Goal: Register for event/course

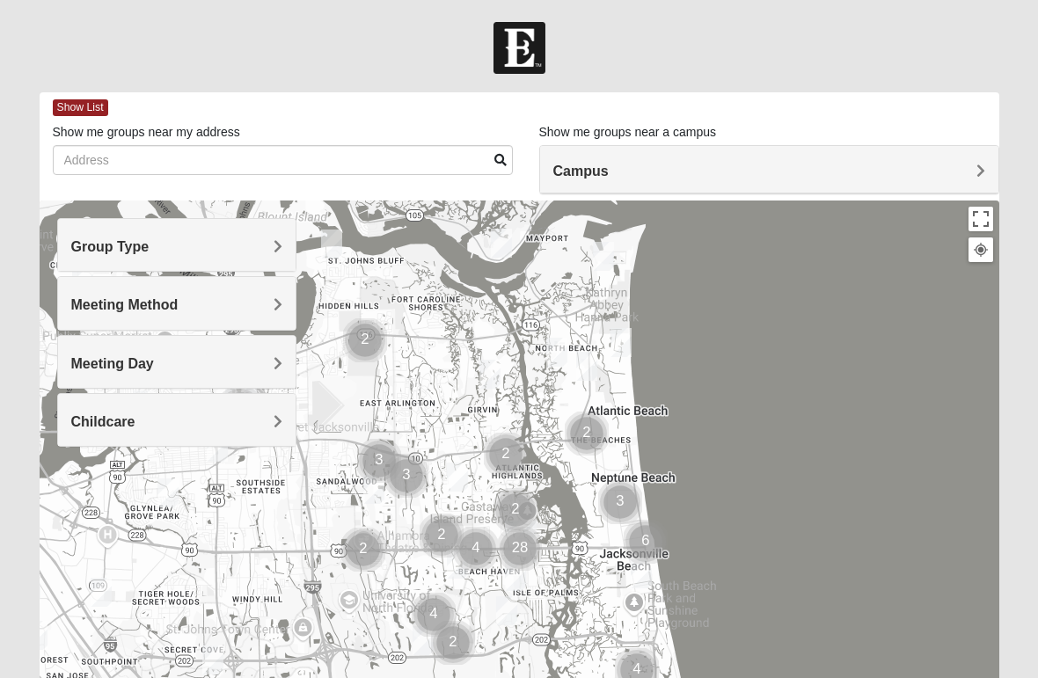
click at [271, 238] on div "Group Type" at bounding box center [177, 245] width 238 height 52
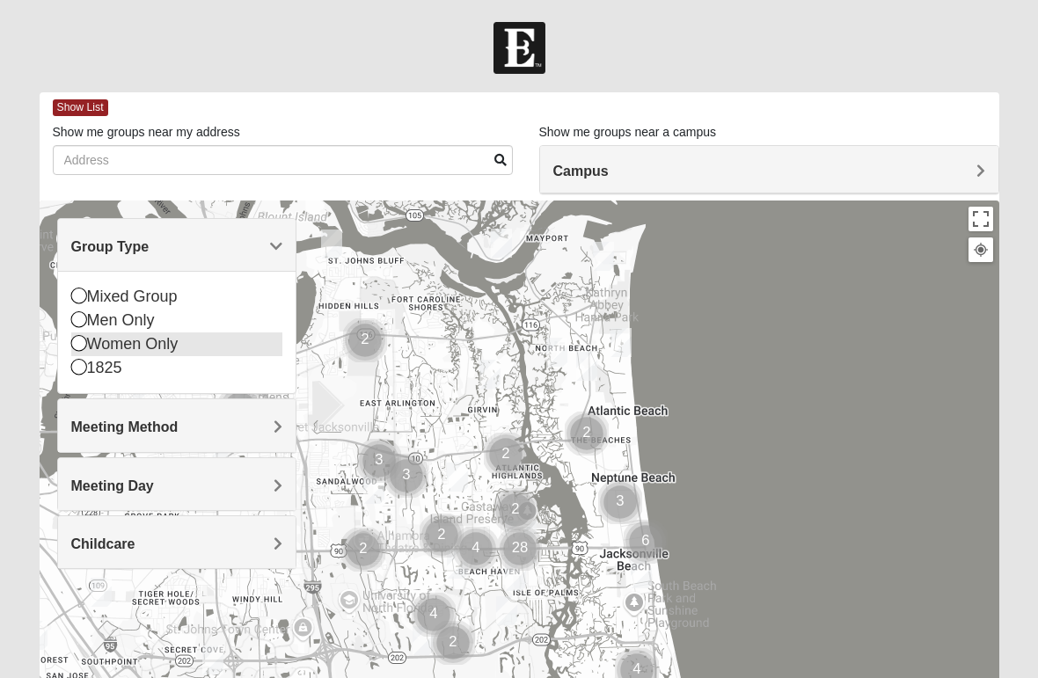
click at [173, 348] on div "Women Only" at bounding box center [177, 345] width 212 height 24
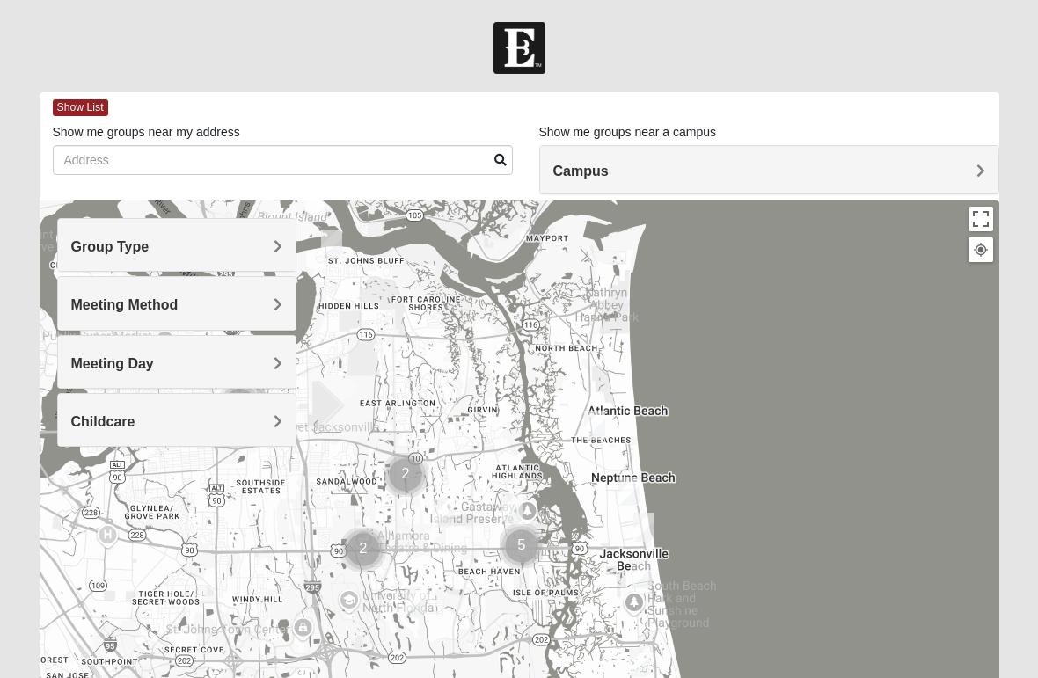
click at [260, 306] on h4 "Meeting Method" at bounding box center [177, 305] width 212 height 17
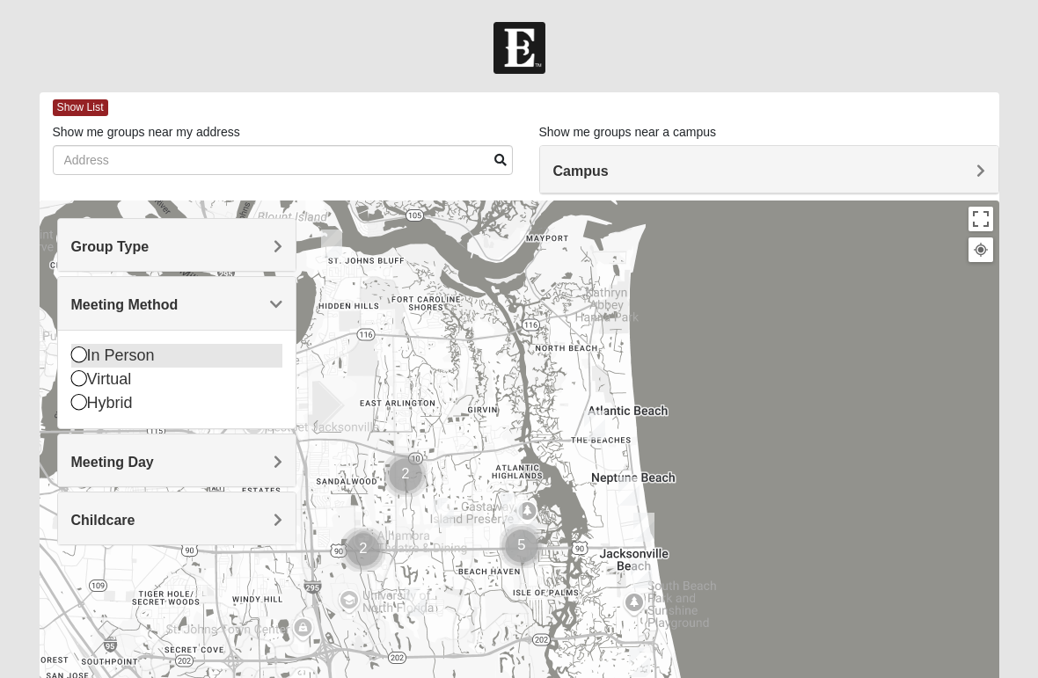
click at [139, 358] on div "In Person" at bounding box center [177, 356] width 212 height 24
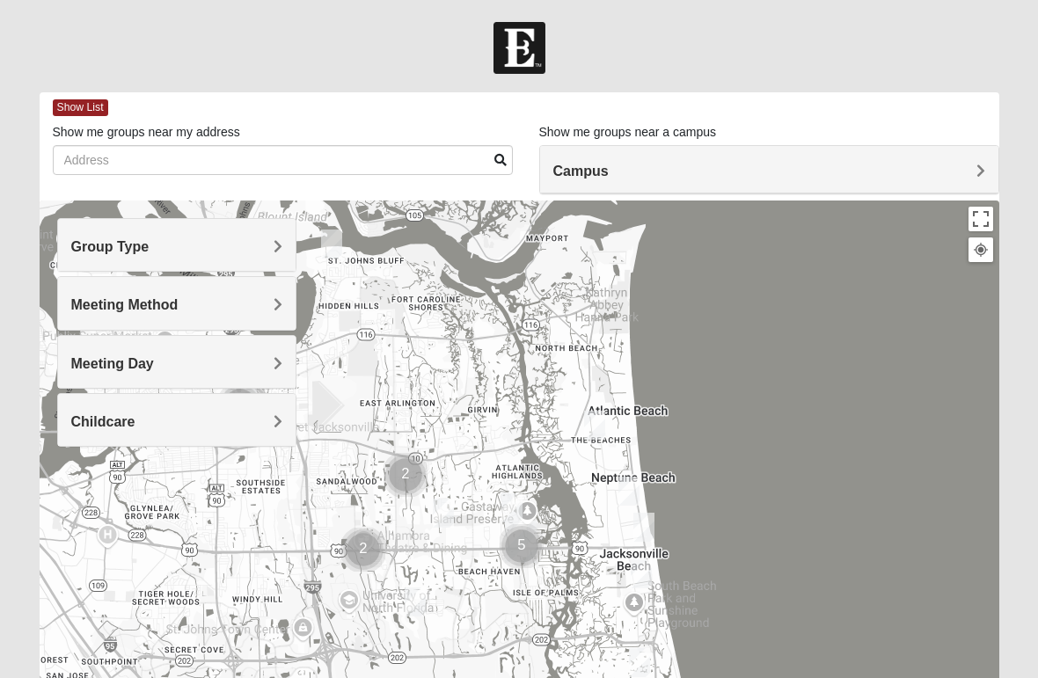
click at [255, 368] on h4 "Meeting Day" at bounding box center [177, 363] width 212 height 17
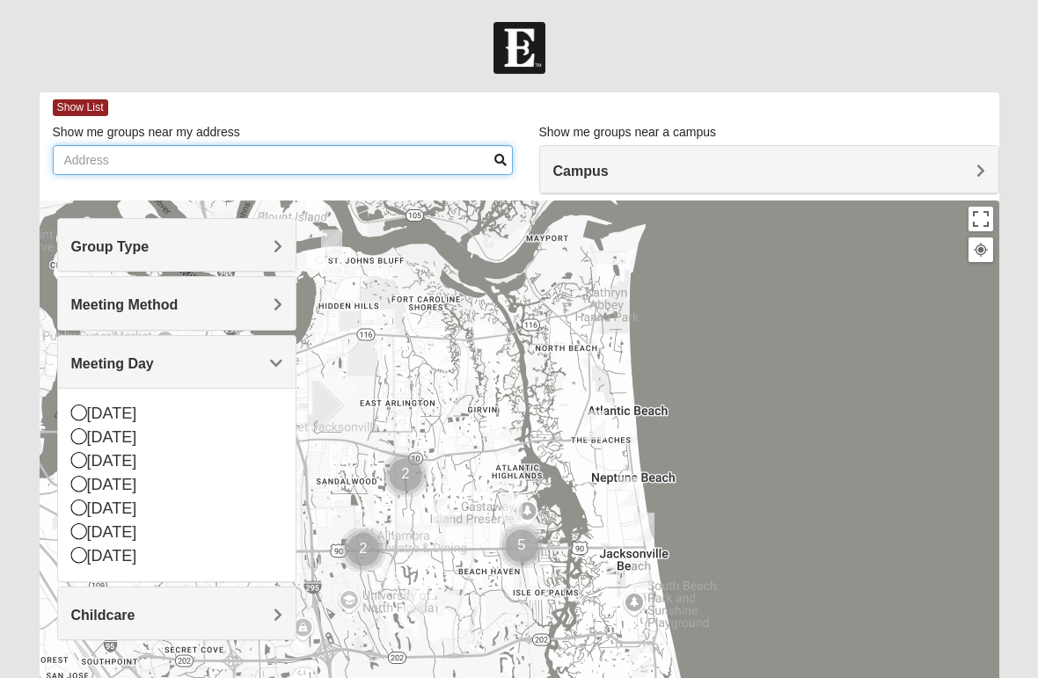
click at [304, 168] on input "Show me groups near my address" at bounding box center [283, 160] width 460 height 30
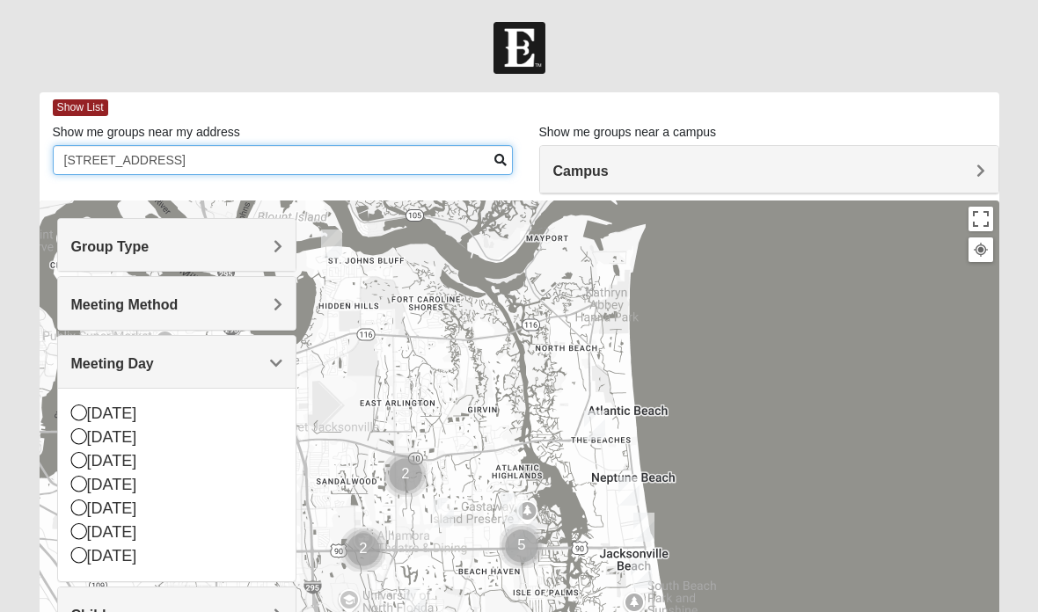
click at [494, 150] on input "[STREET_ADDRESS]" at bounding box center [283, 160] width 460 height 30
click at [370, 159] on input "[STREET_ADDRESS]" at bounding box center [283, 160] width 460 height 30
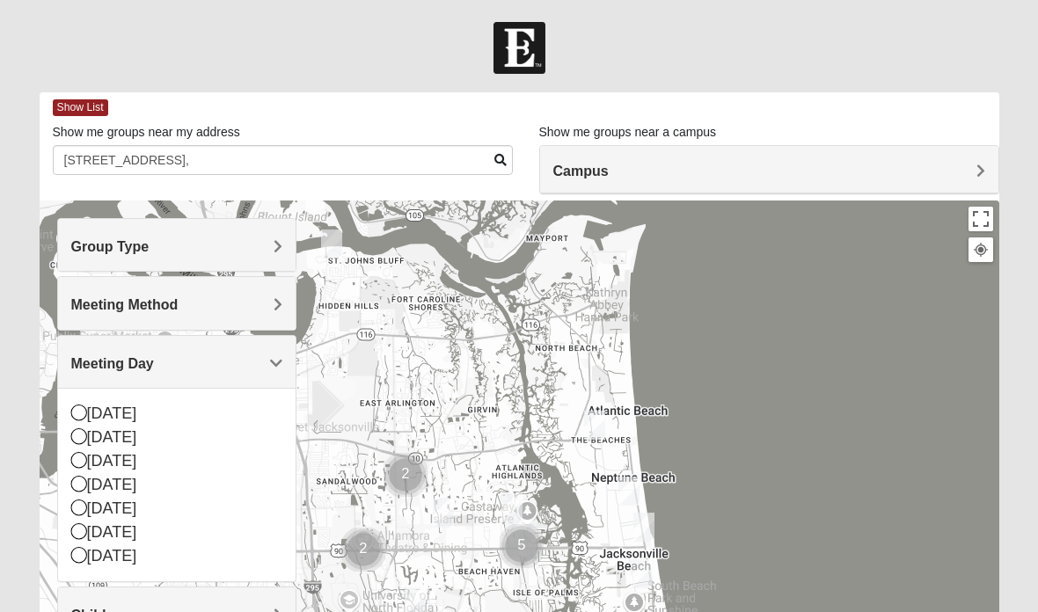
click at [880, 164] on h4 "Campus" at bounding box center [769, 171] width 432 height 17
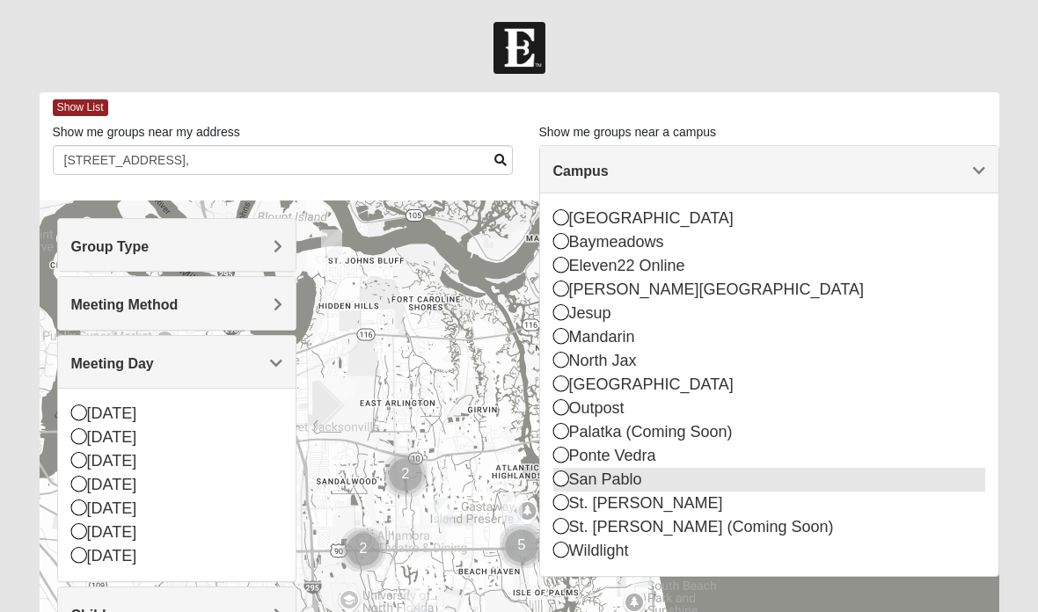
click at [615, 482] on div "San Pablo" at bounding box center [769, 480] width 432 height 24
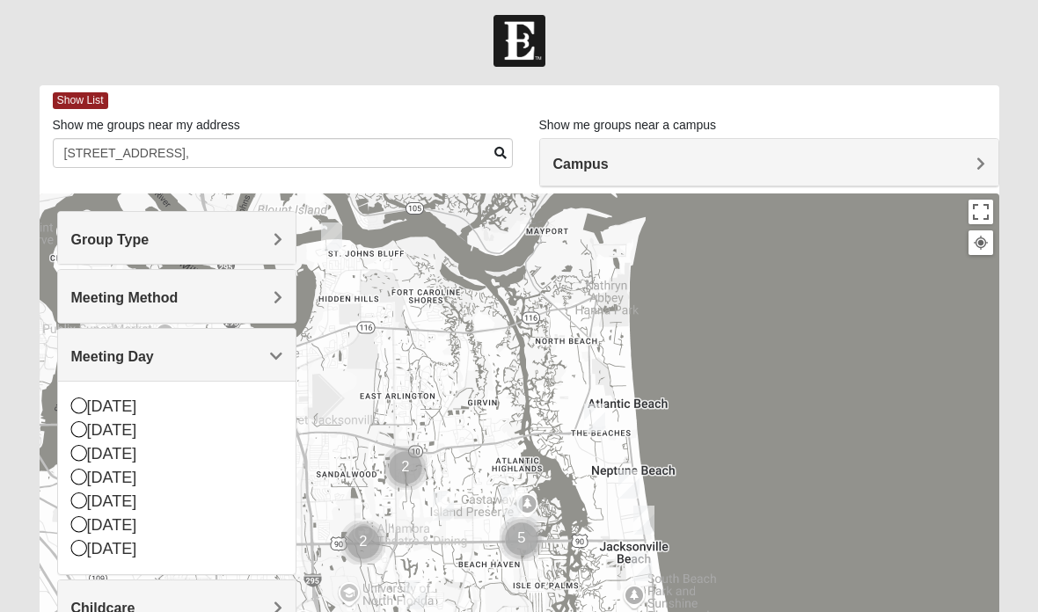
scroll to position [7, 0]
click at [962, 169] on h4 "Campus" at bounding box center [769, 164] width 432 height 17
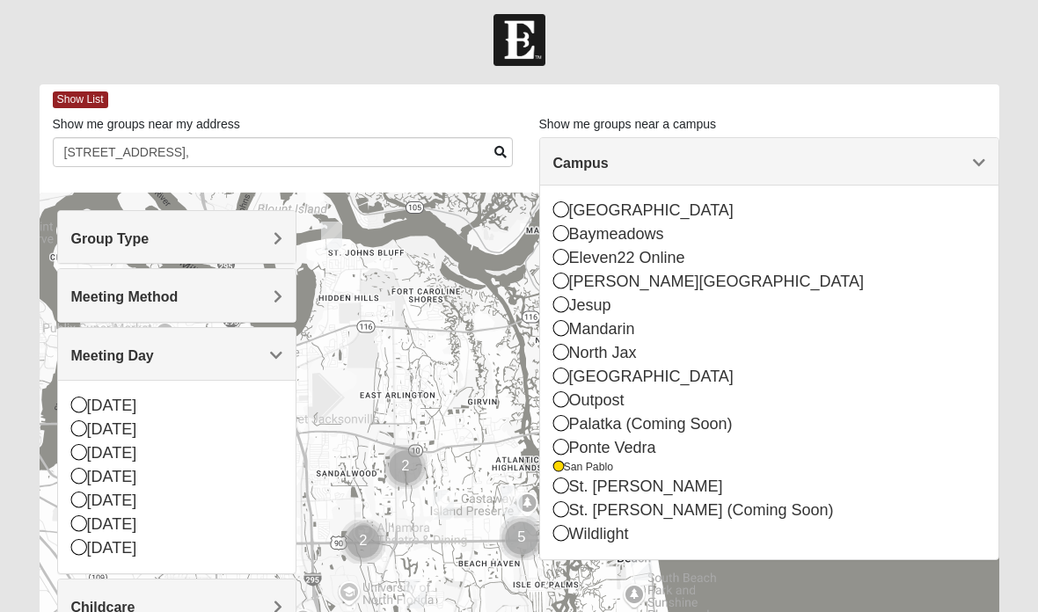
scroll to position [8, 0]
click at [1035, 238] on form "Log In Find A Group Error Show List Loading Groups" at bounding box center [519, 487] width 1038 height 947
click at [1037, 196] on form "Log In Find A Group Error Show List Loading Groups" at bounding box center [519, 487] width 1038 height 947
click at [946, 61] on div at bounding box center [519, 40] width 1038 height 52
click at [711, 61] on div at bounding box center [519, 40] width 1038 height 52
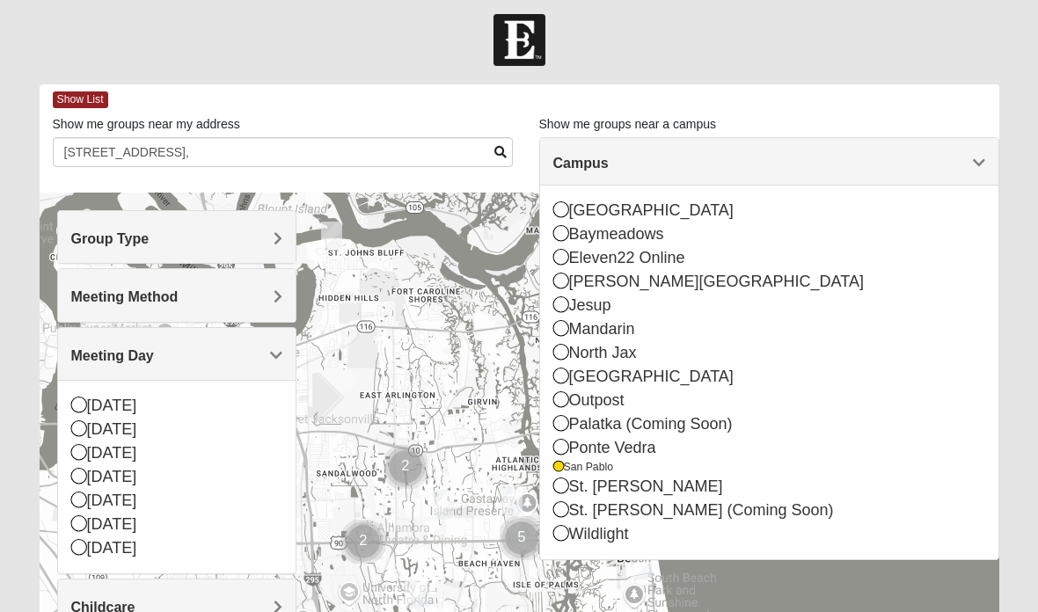
click at [268, 237] on h4 "Group Type" at bounding box center [177, 239] width 212 height 17
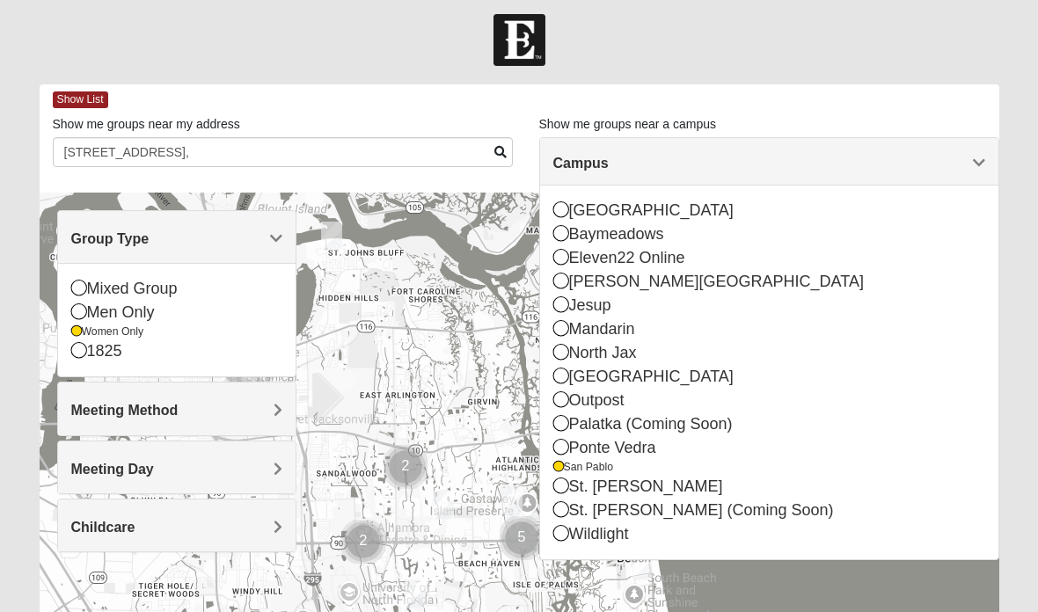
click at [385, 87] on div "Show List" at bounding box center [526, 99] width 947 height 31
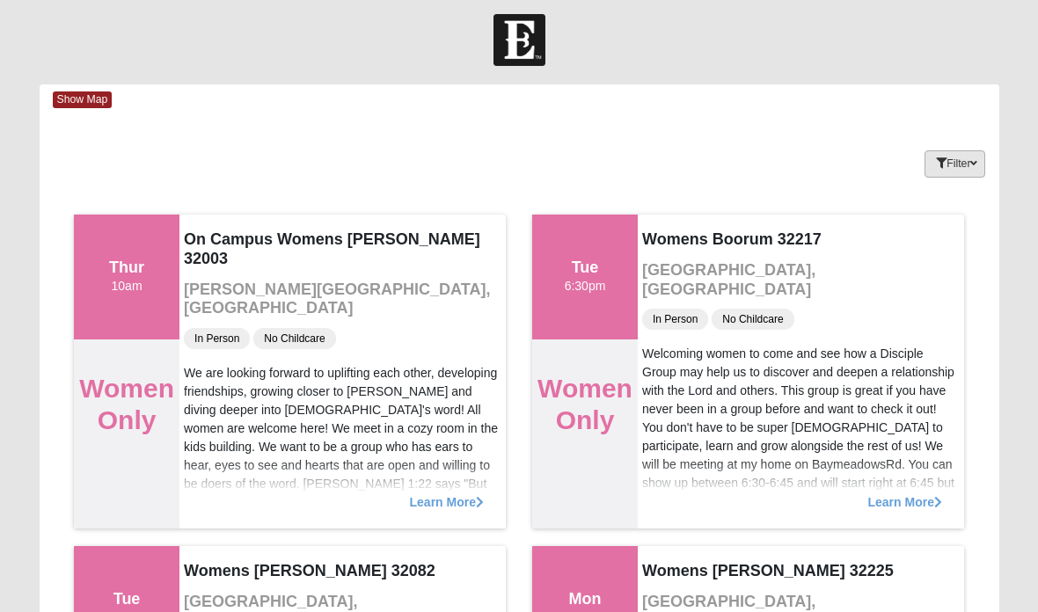
click at [957, 166] on button "Filter" at bounding box center [955, 163] width 61 height 27
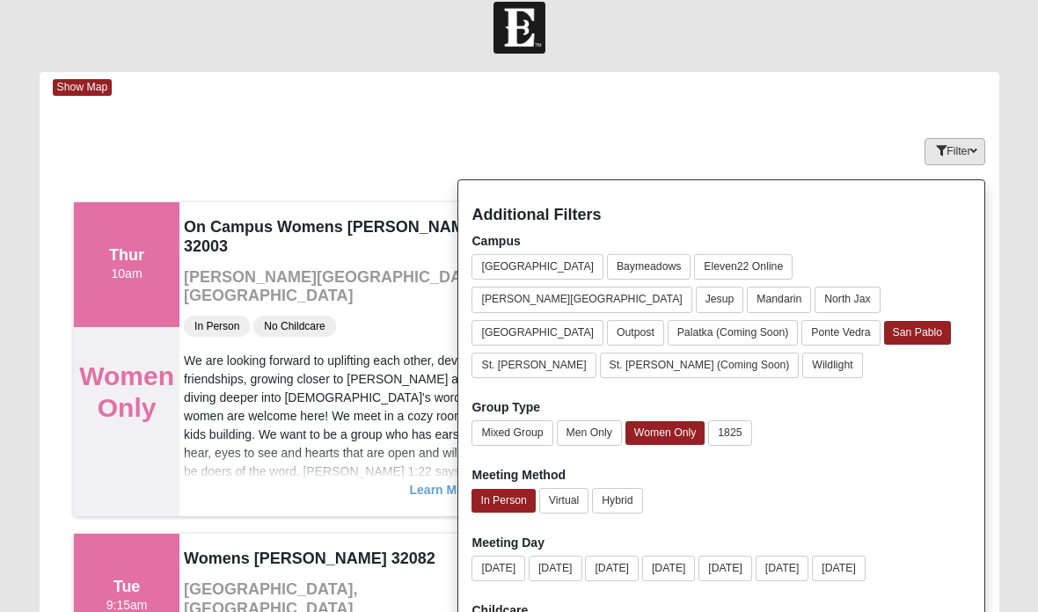
scroll to position [20, 0]
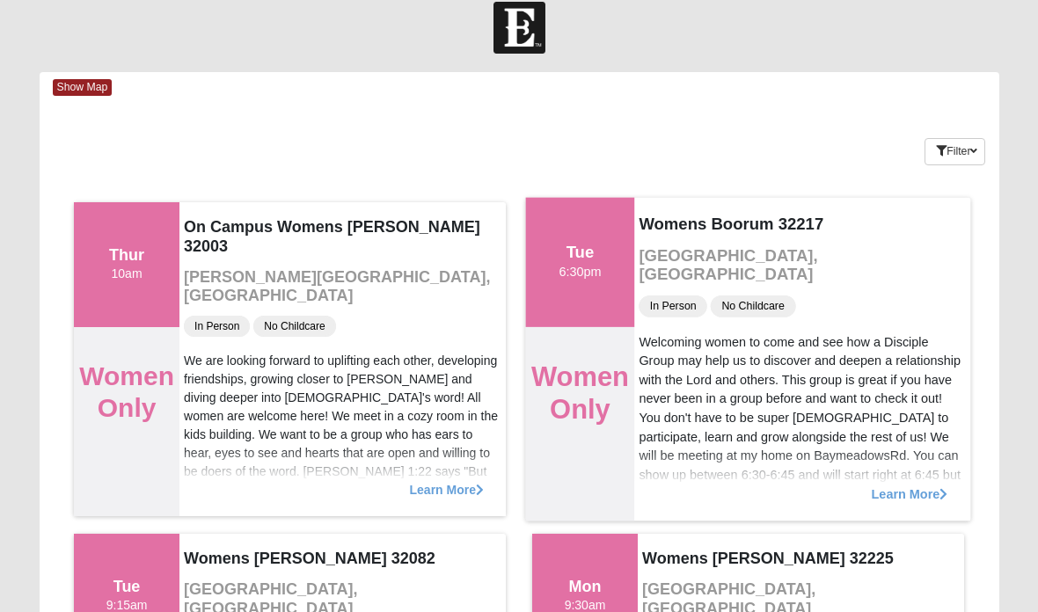
click at [921, 485] on span "Learn More" at bounding box center [910, 485] width 77 height 0
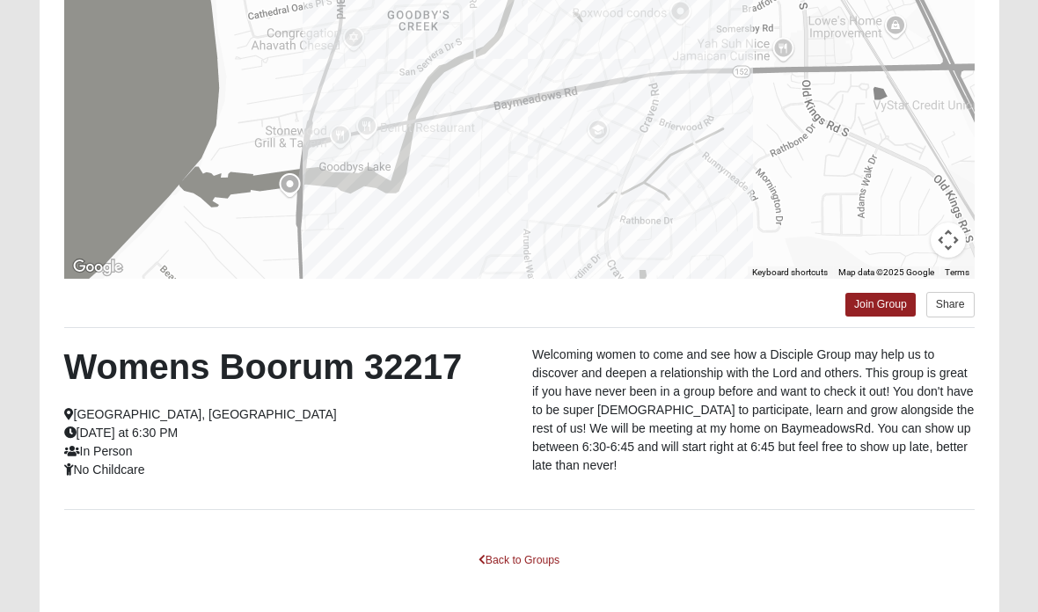
scroll to position [264, 0]
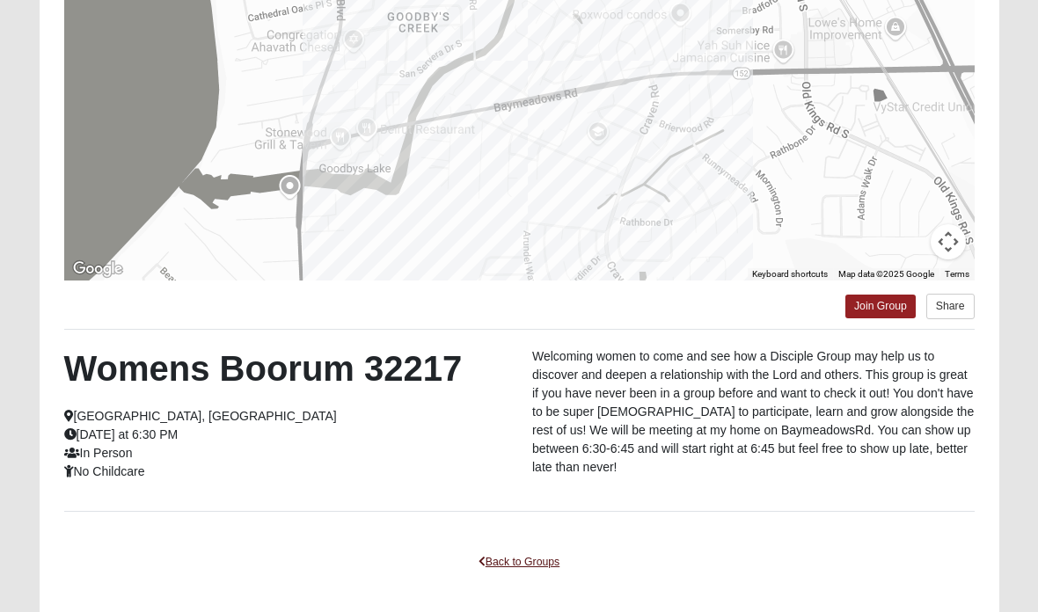
click at [550, 575] on link "Back to Groups" at bounding box center [519, 562] width 104 height 27
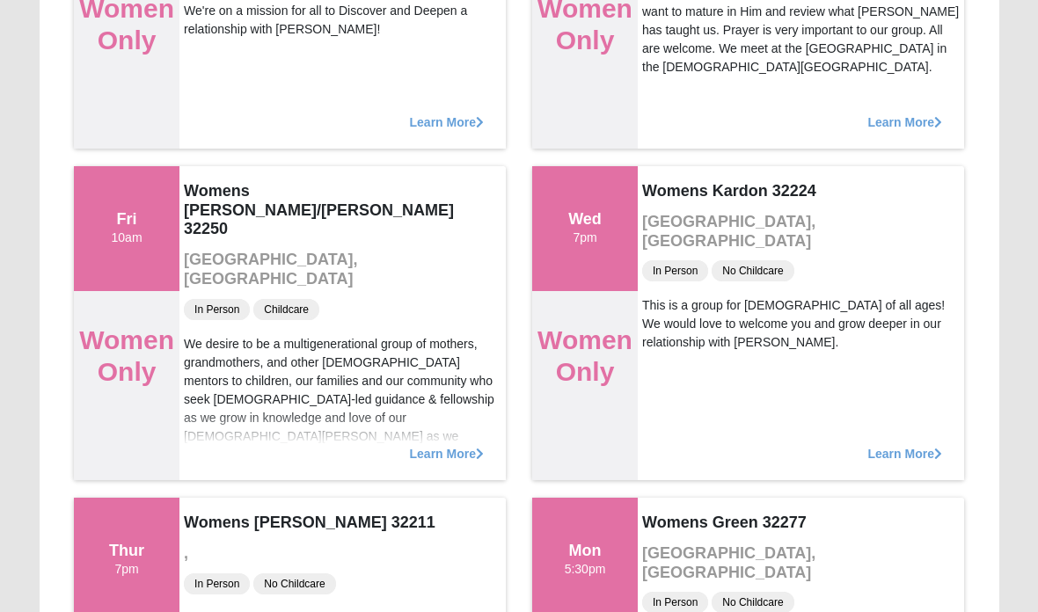
scroll to position [1383, 0]
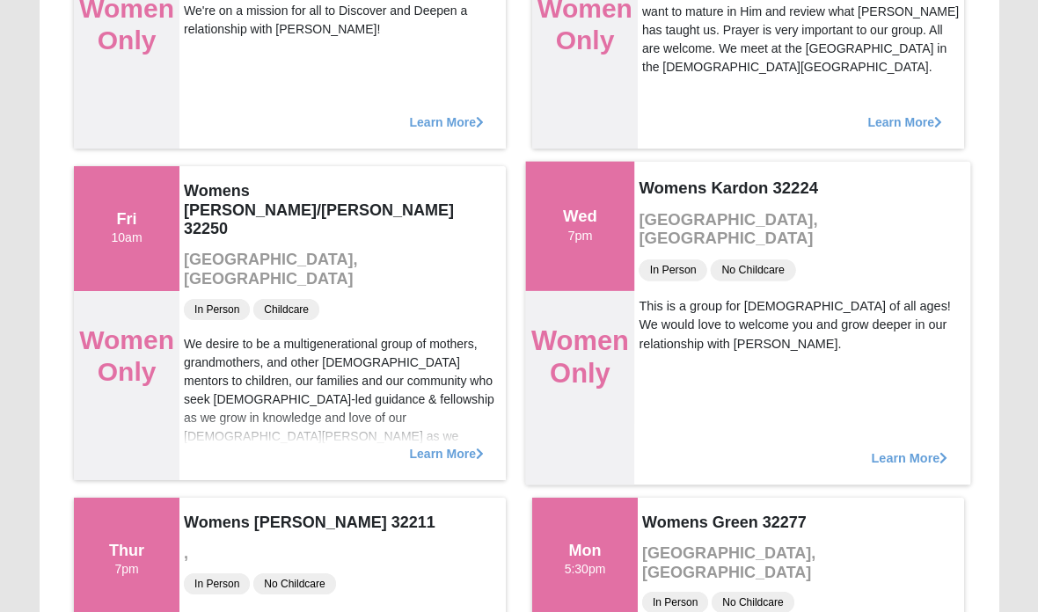
click at [907, 449] on span "Learn More" at bounding box center [910, 449] width 77 height 0
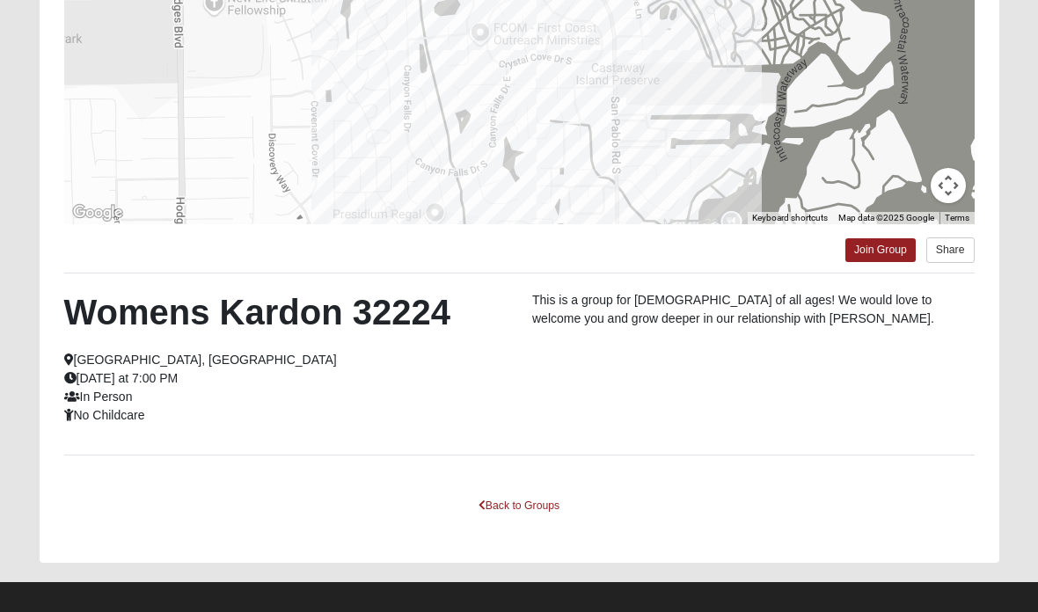
scroll to position [320, 0]
click at [532, 507] on link "Back to Groups" at bounding box center [519, 506] width 104 height 27
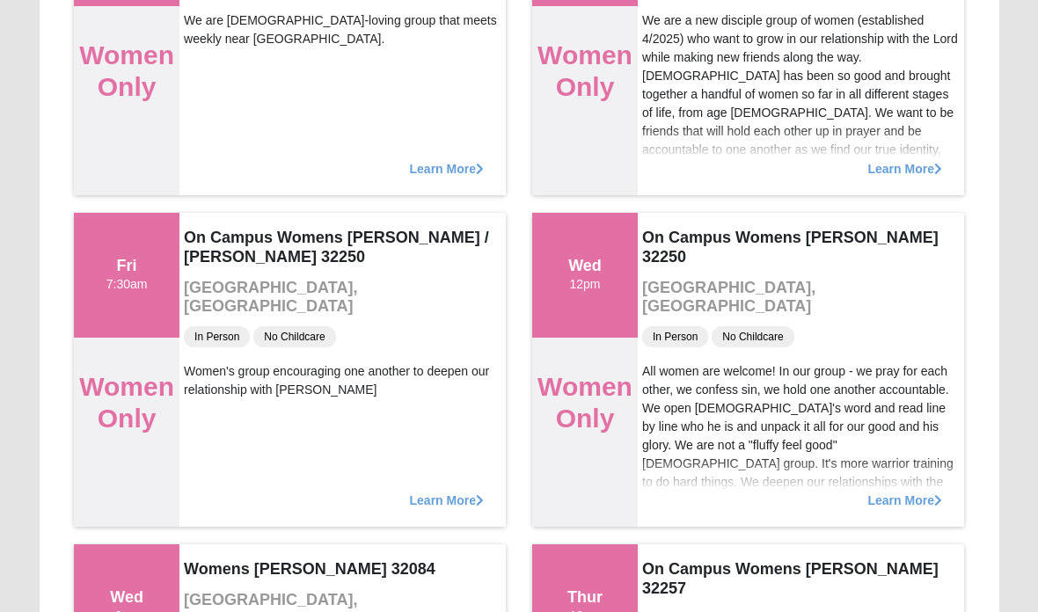
scroll to position [0, 0]
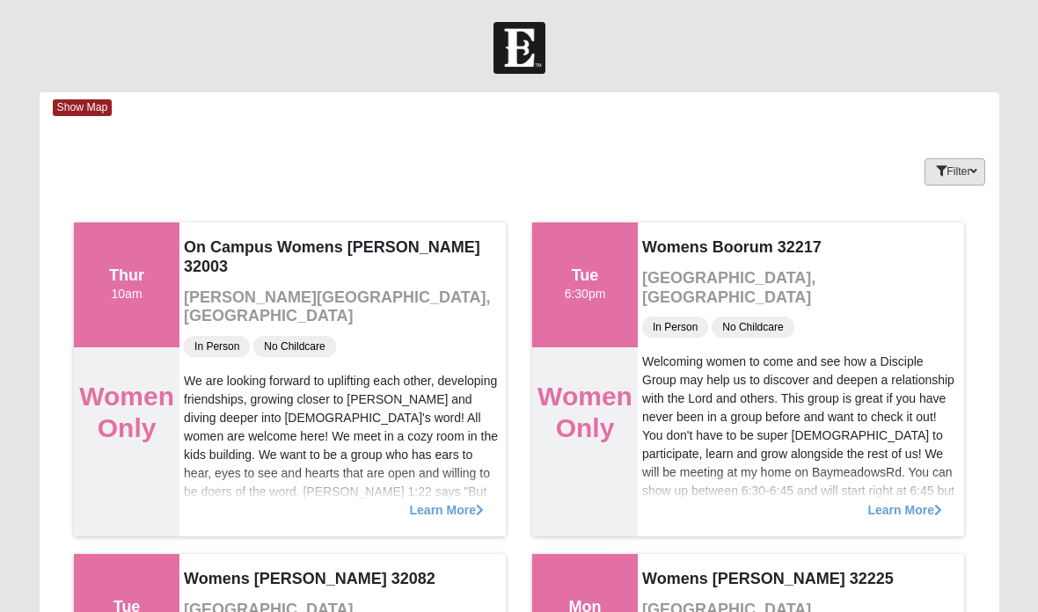
click at [962, 173] on button "Filter" at bounding box center [955, 171] width 61 height 27
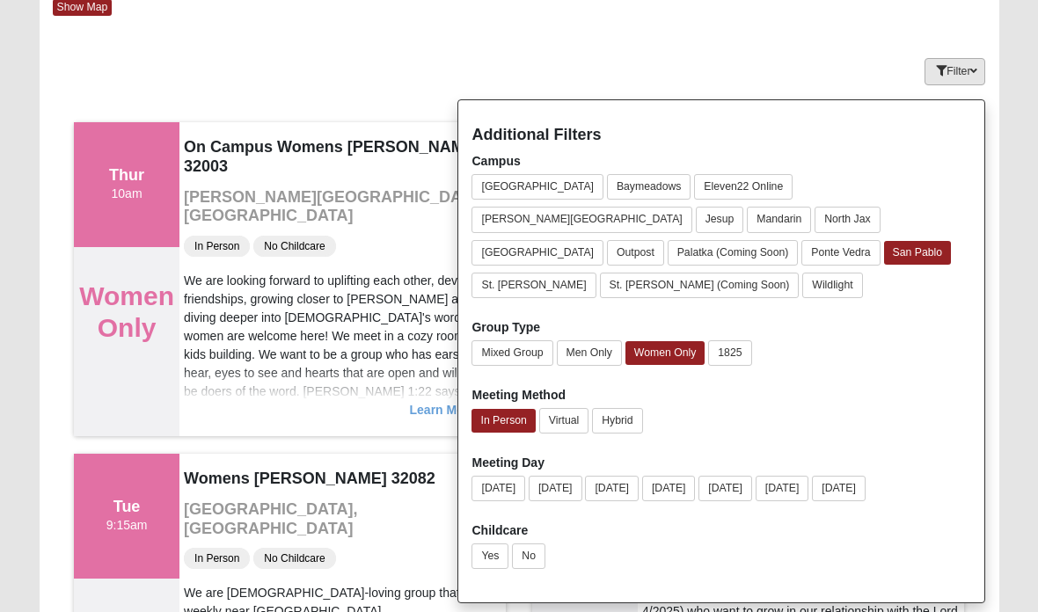
scroll to position [100, 0]
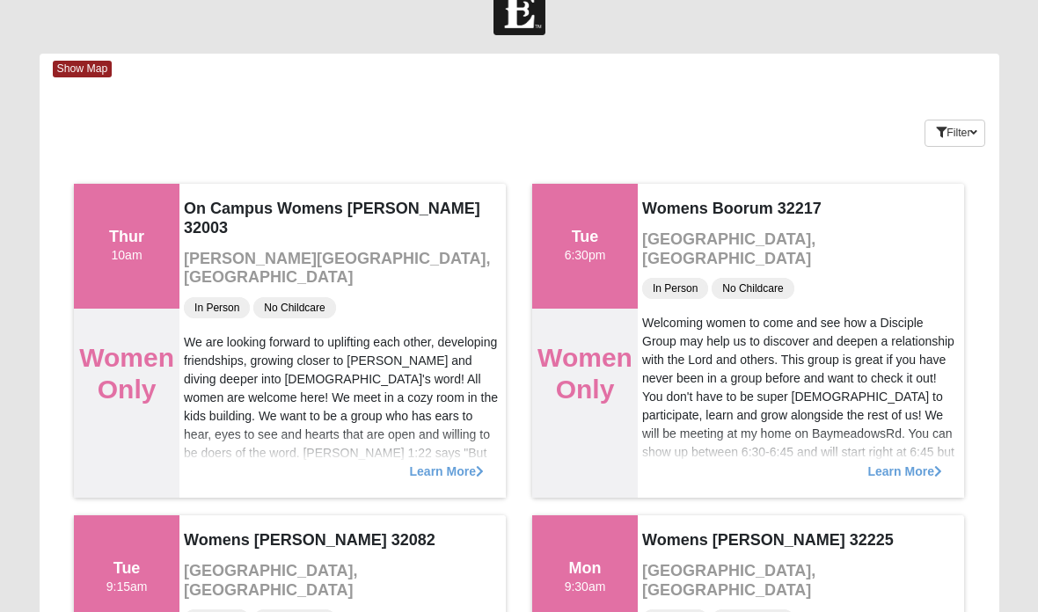
scroll to position [0, 0]
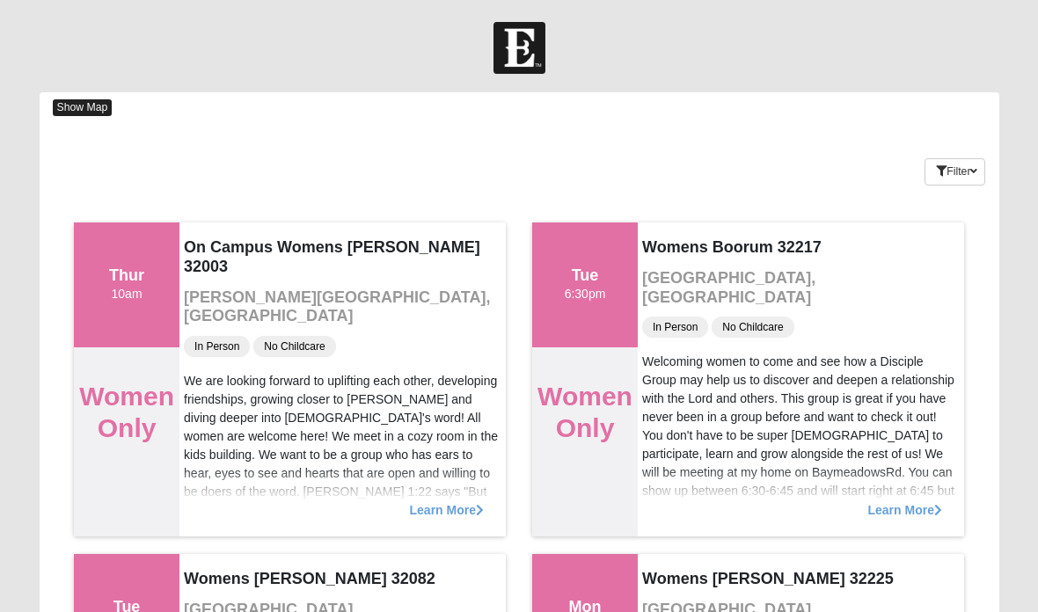
click at [89, 112] on span "Show Map" at bounding box center [83, 107] width 60 height 17
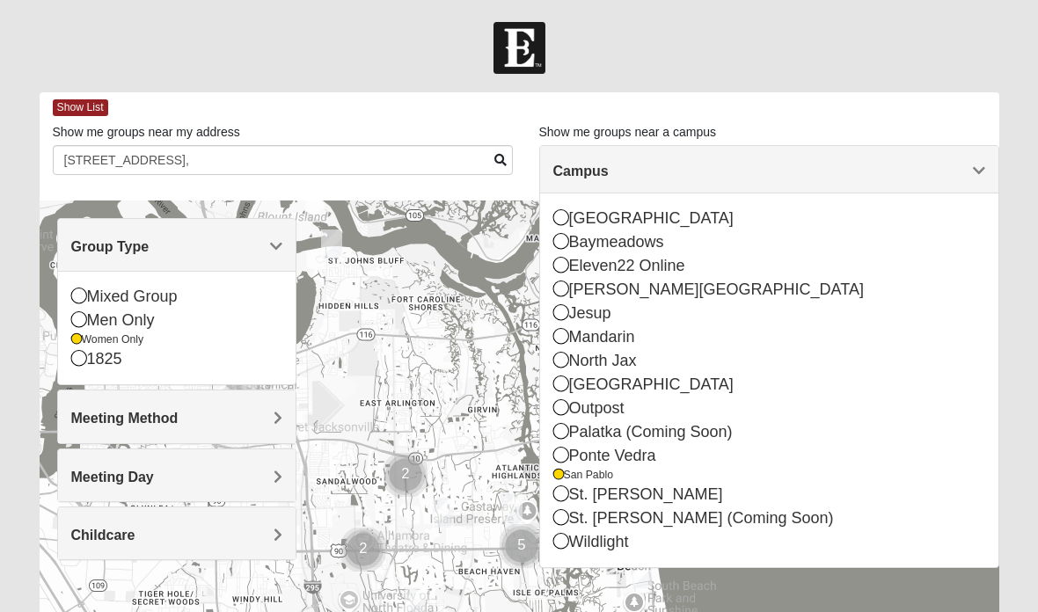
click at [906, 64] on div at bounding box center [519, 48] width 1038 height 52
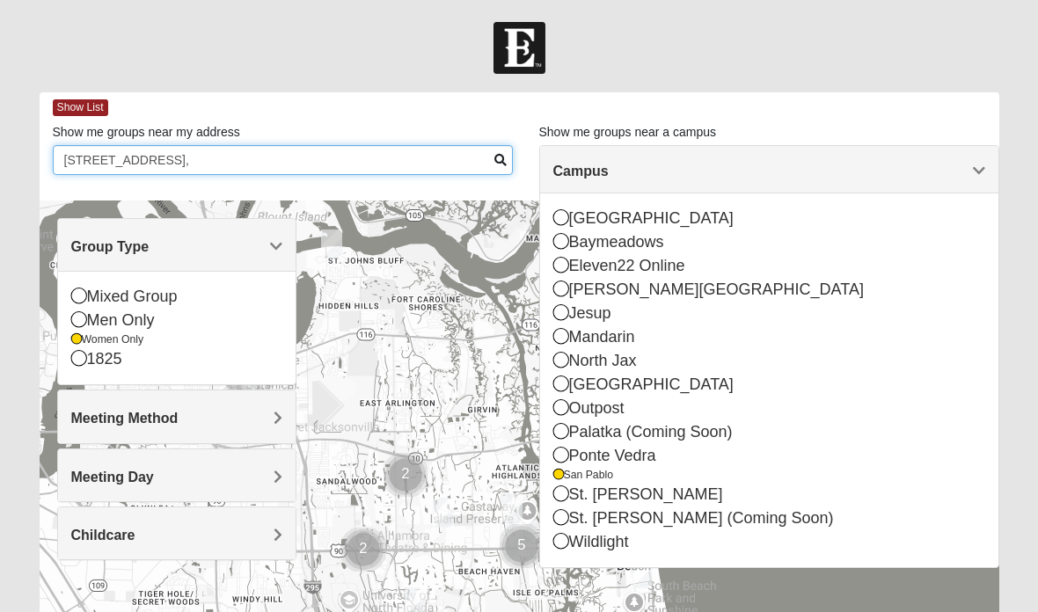
click at [402, 166] on input "[STREET_ADDRESS]," at bounding box center [283, 160] width 460 height 30
type input "3"
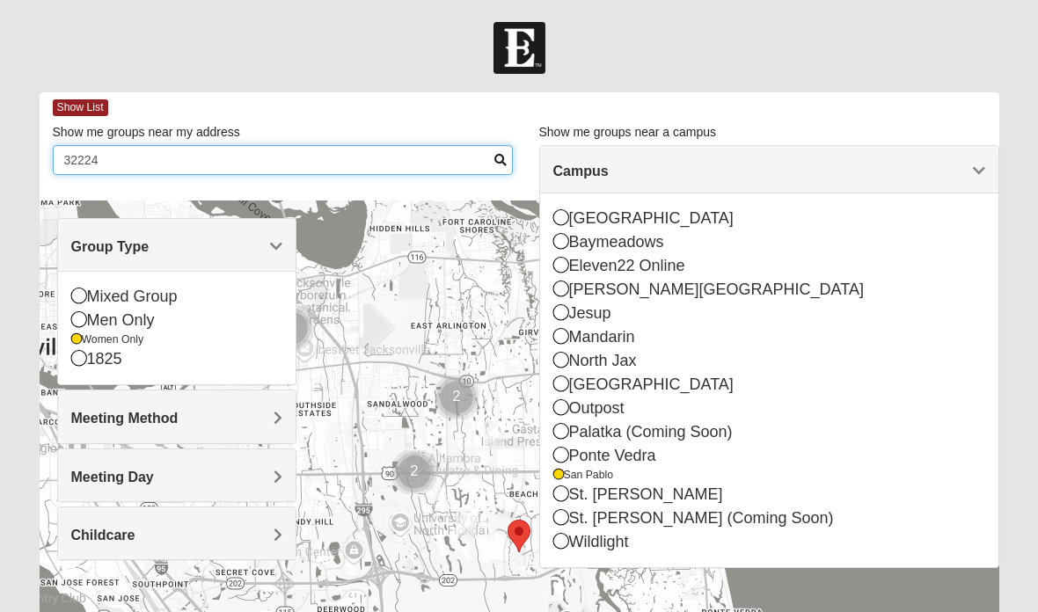
type input "32224"
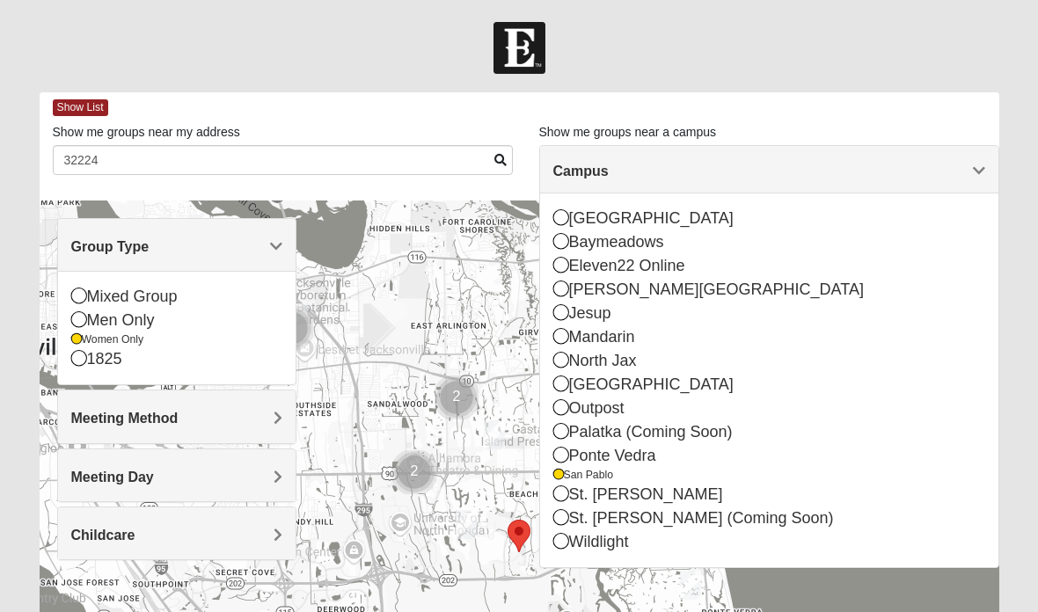
click at [952, 84] on form "Log In Find A Group Error Show List Loading Groups" at bounding box center [519, 495] width 1038 height 947
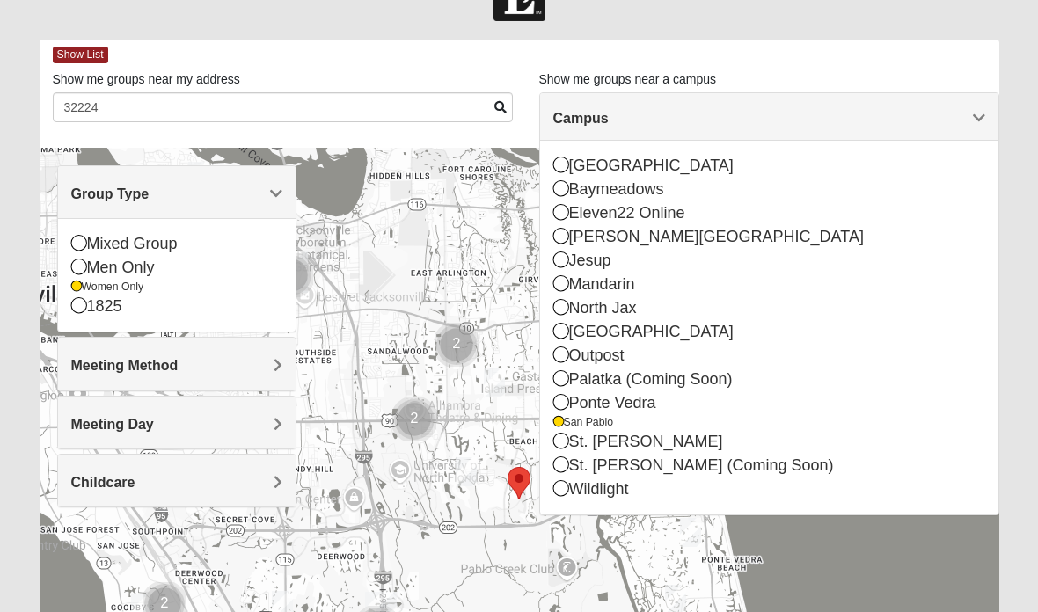
scroll to position [44, 0]
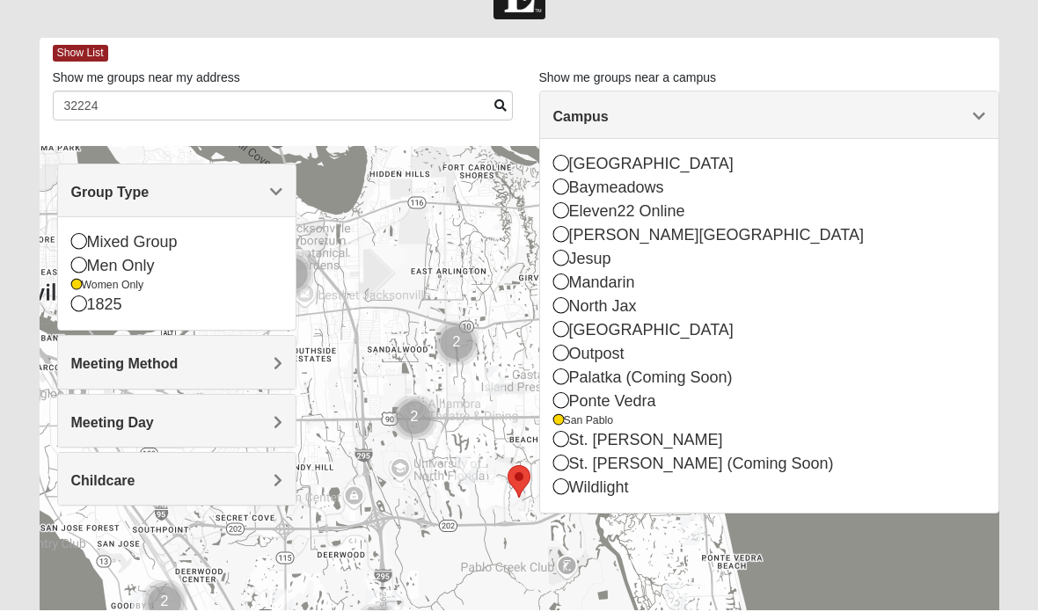
click at [609, 124] on span "Campus" at bounding box center [580, 118] width 55 height 15
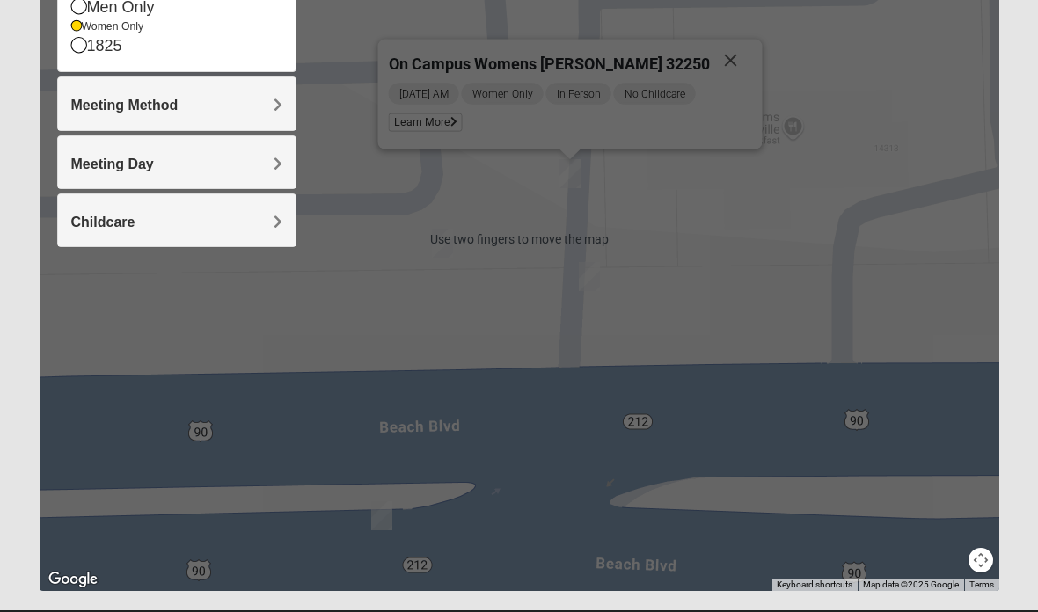
scroll to position [312, 0]
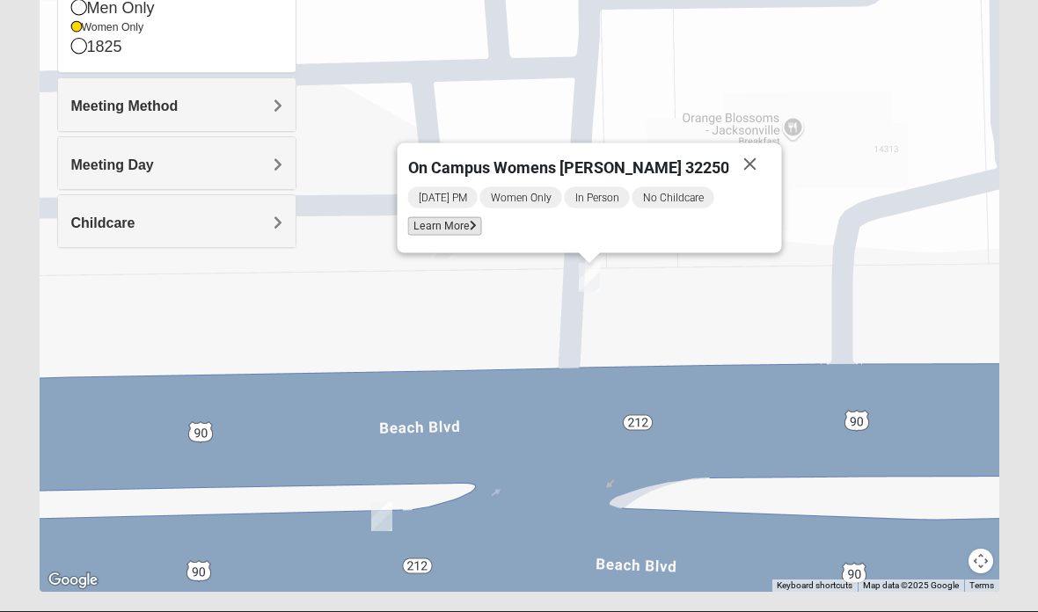
click at [474, 235] on span "Learn More" at bounding box center [445, 226] width 74 height 18
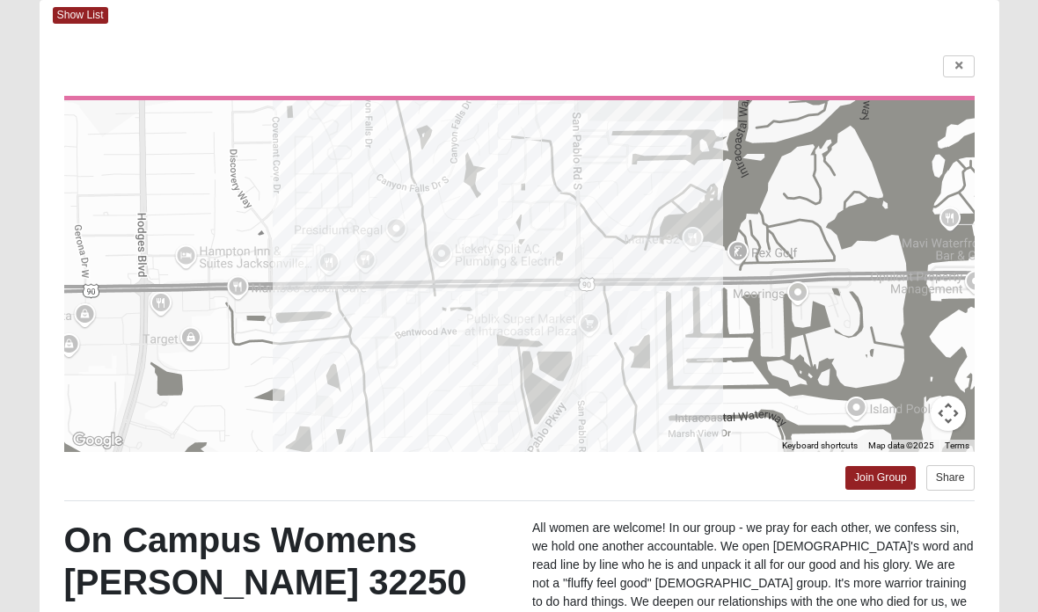
scroll to position [0, 0]
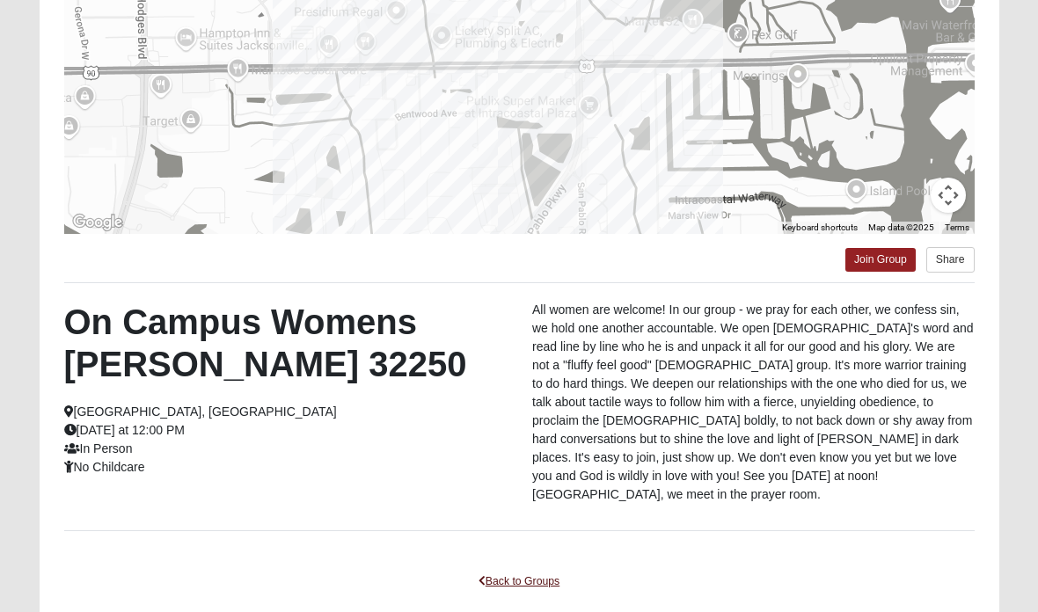
click at [520, 568] on link "Back to Groups" at bounding box center [519, 581] width 104 height 27
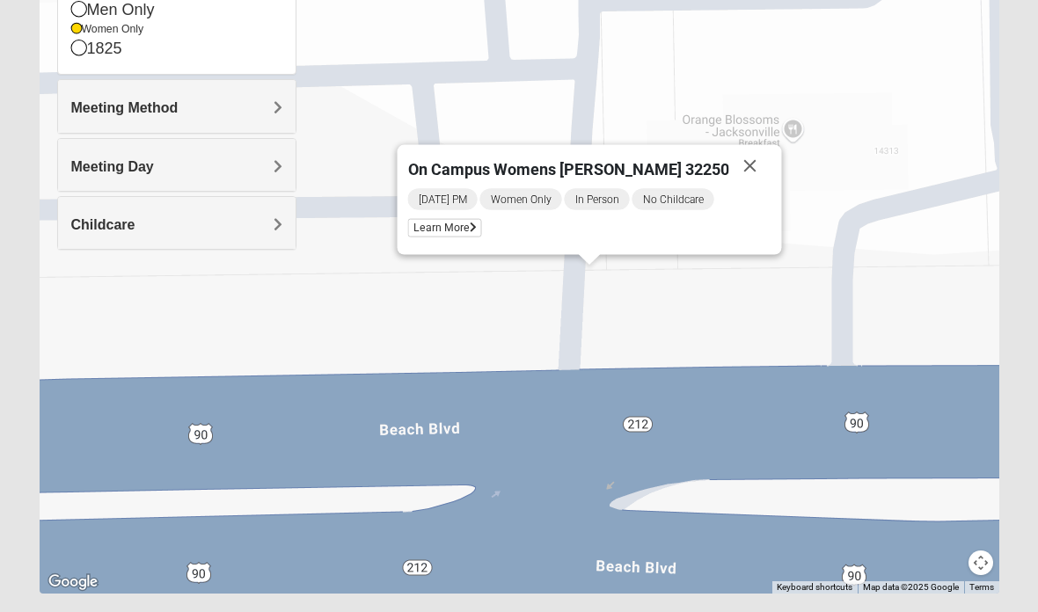
scroll to position [286, 0]
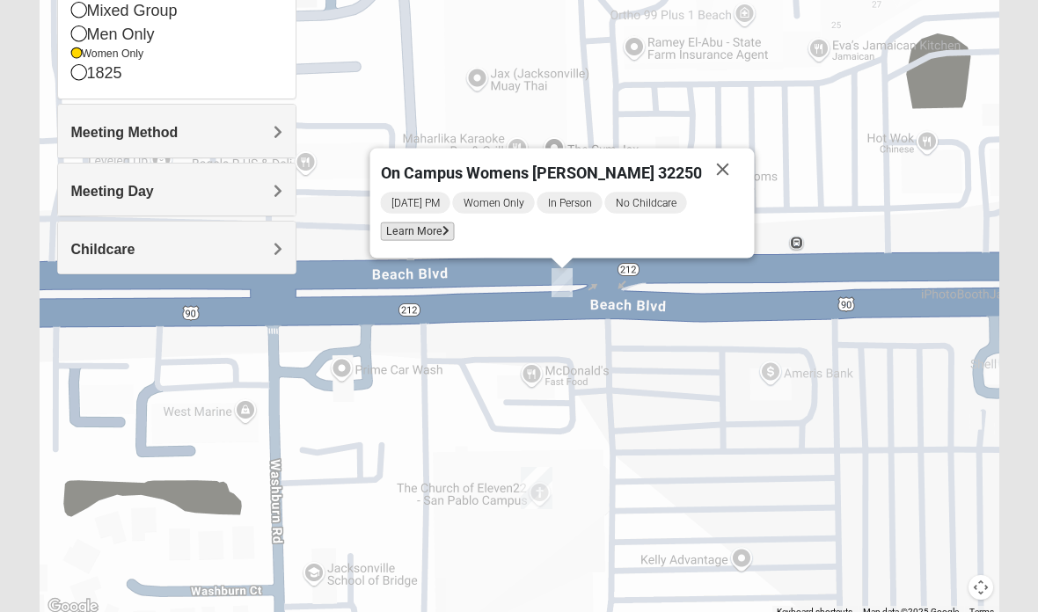
click at [455, 236] on span "Learn More" at bounding box center [418, 232] width 74 height 18
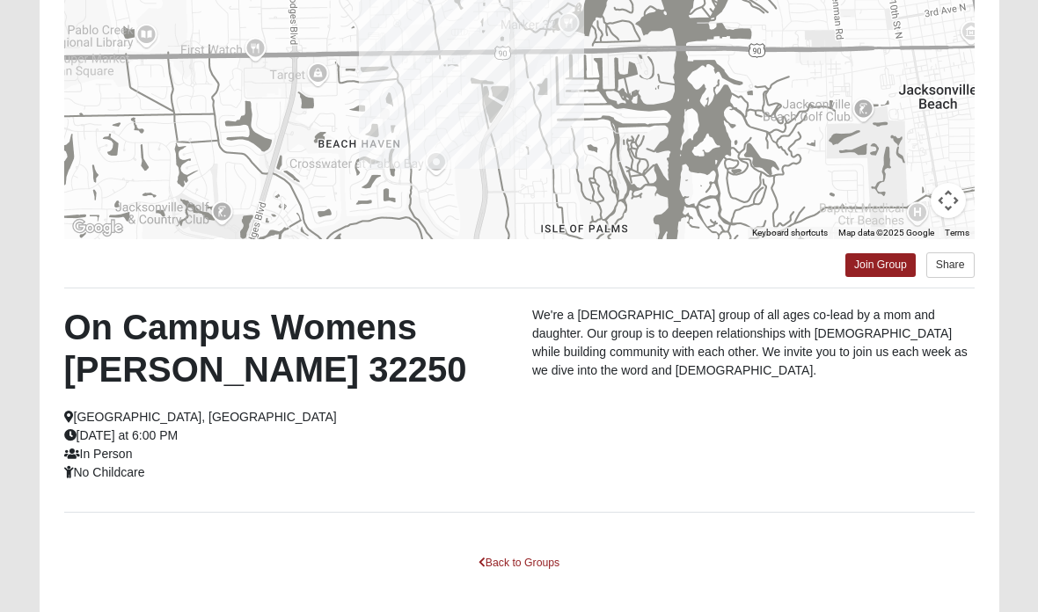
scroll to position [306, 0]
click at [538, 564] on link "Back to Groups" at bounding box center [519, 562] width 104 height 27
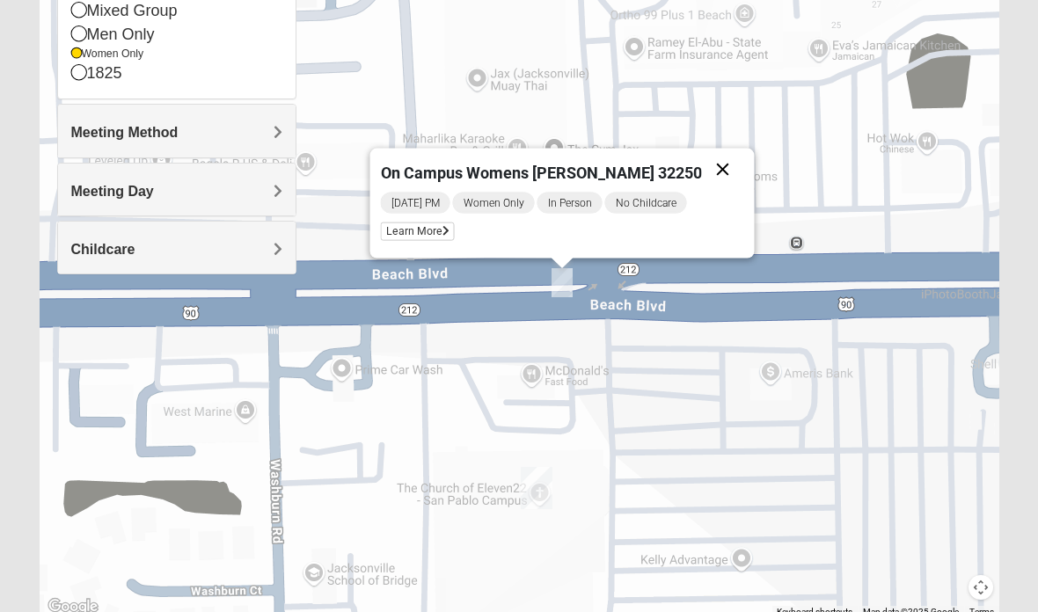
click at [702, 162] on button "Close" at bounding box center [723, 170] width 42 height 42
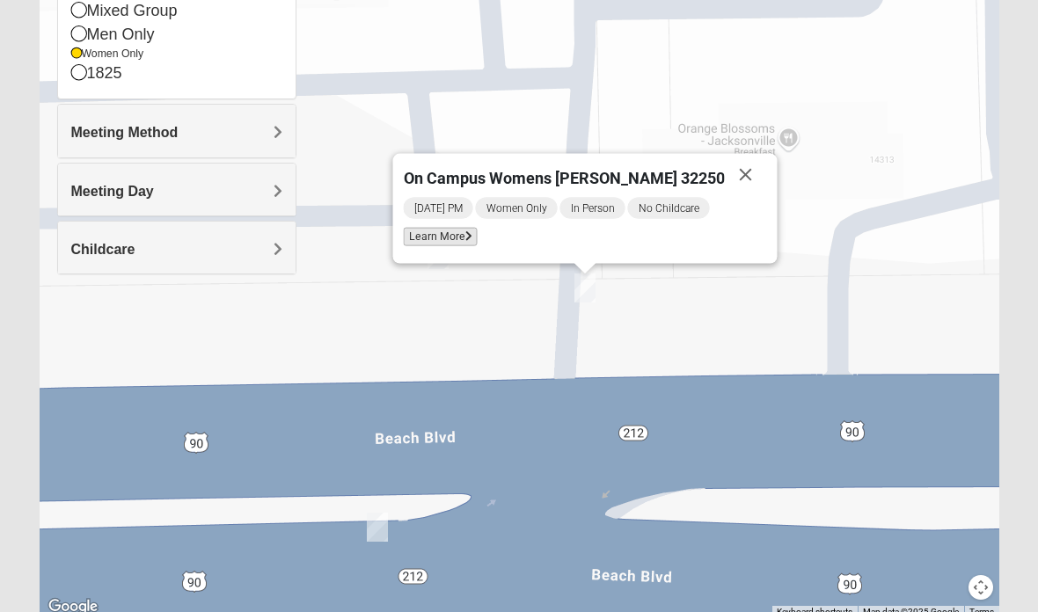
click at [472, 241] on span "Learn More" at bounding box center [441, 237] width 74 height 18
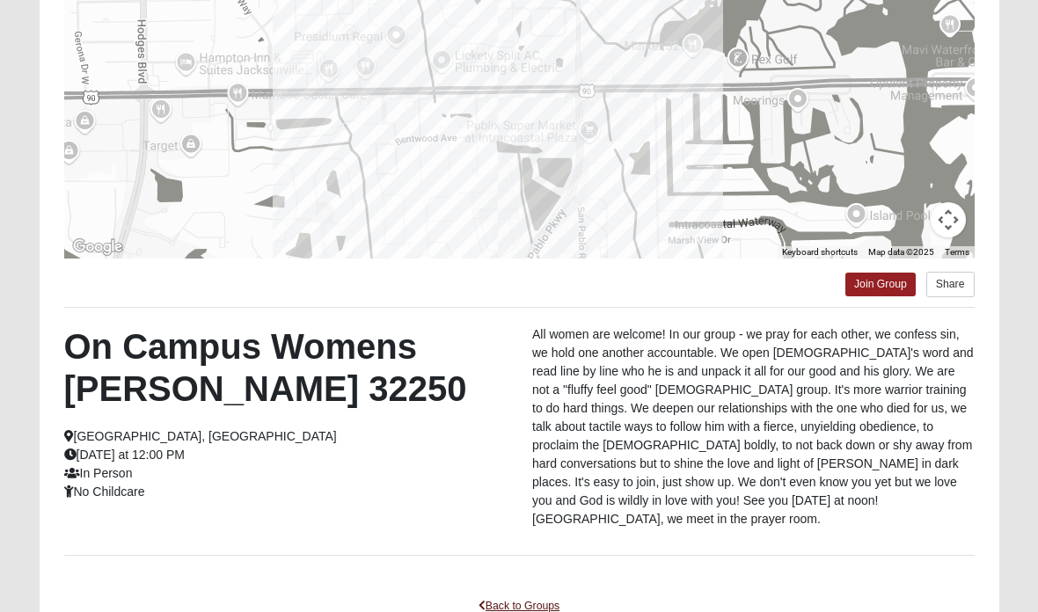
click at [523, 593] on link "Back to Groups" at bounding box center [519, 606] width 104 height 27
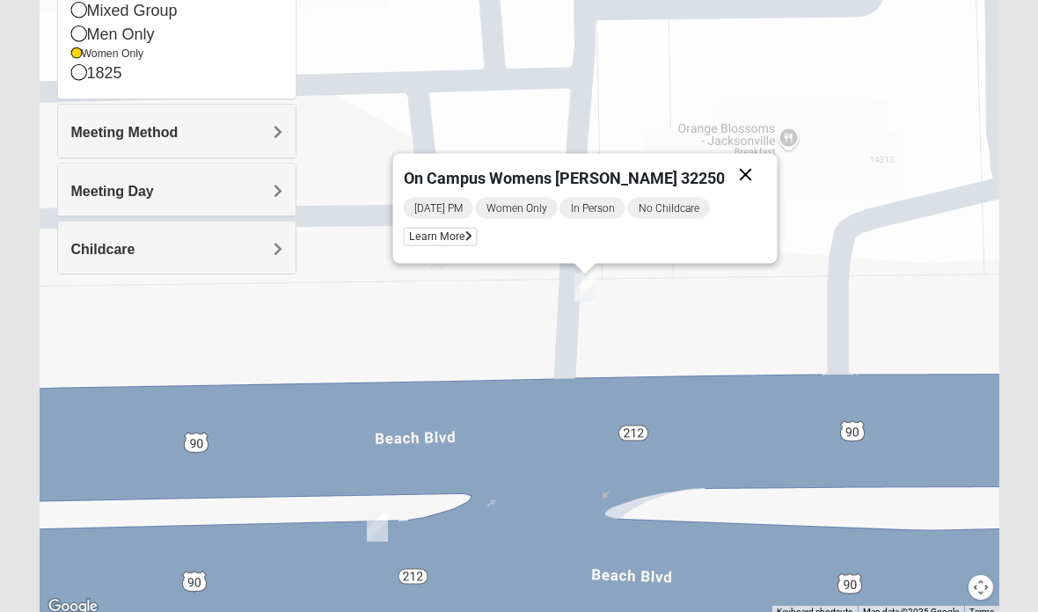
click at [736, 173] on button "Close" at bounding box center [746, 175] width 42 height 42
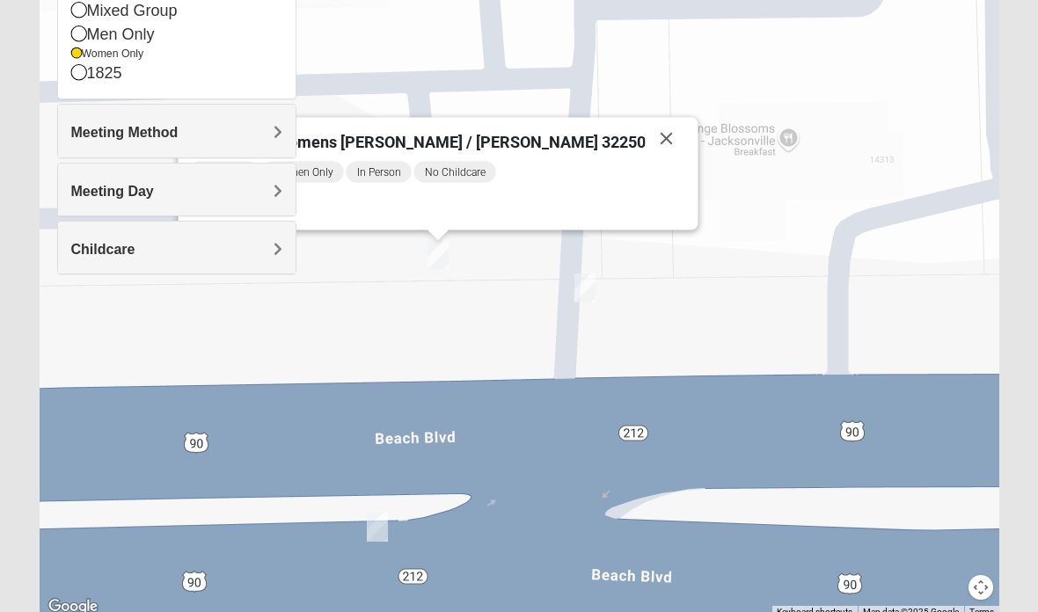
scroll to position [356, 0]
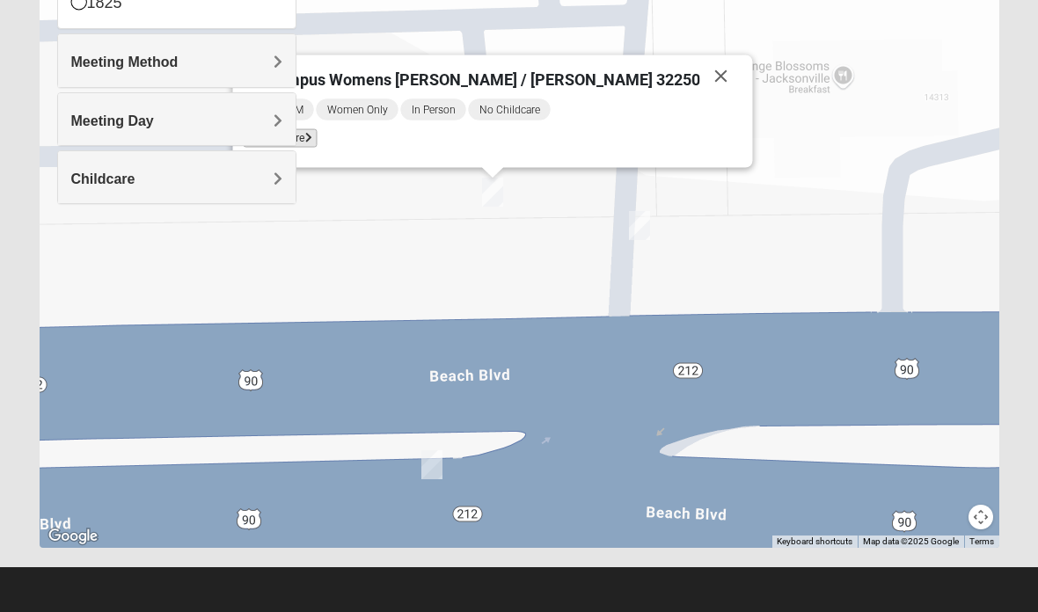
click at [318, 148] on span "Learn More" at bounding box center [281, 138] width 74 height 18
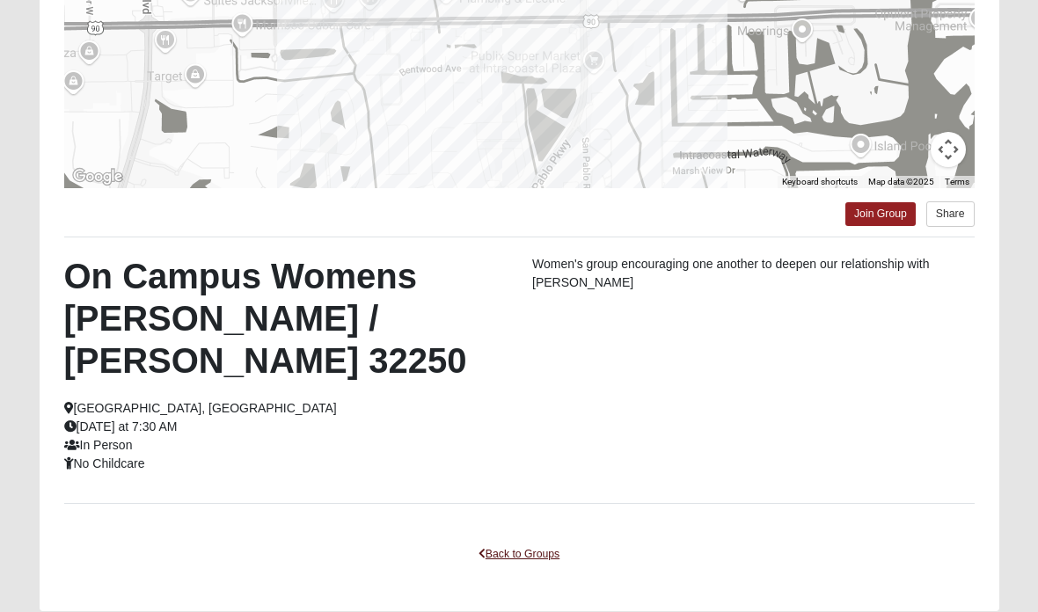
click at [529, 541] on link "Back to Groups" at bounding box center [519, 554] width 104 height 27
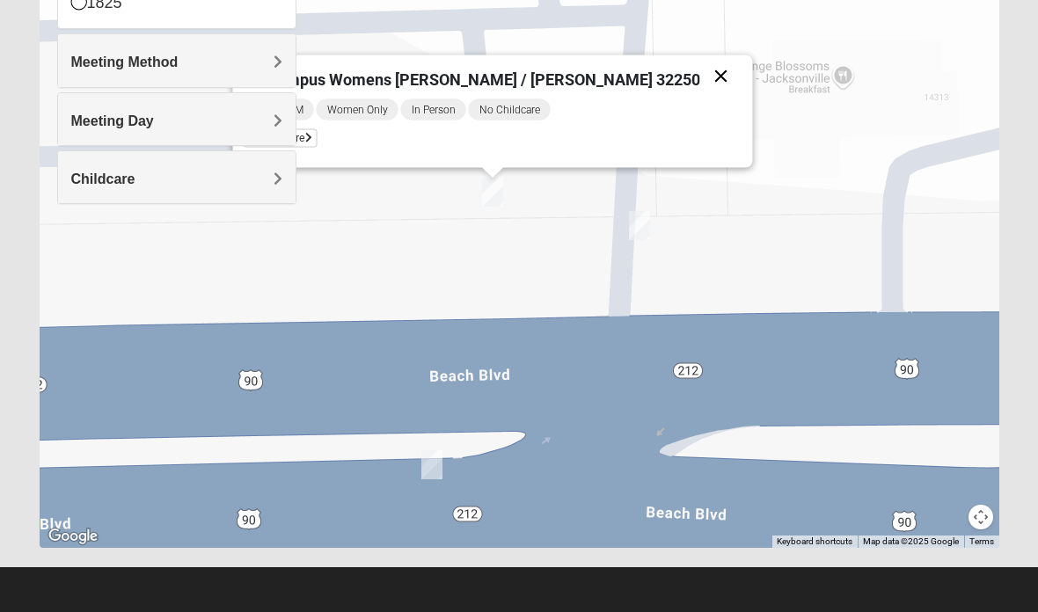
click at [700, 82] on button "Close" at bounding box center [721, 76] width 42 height 42
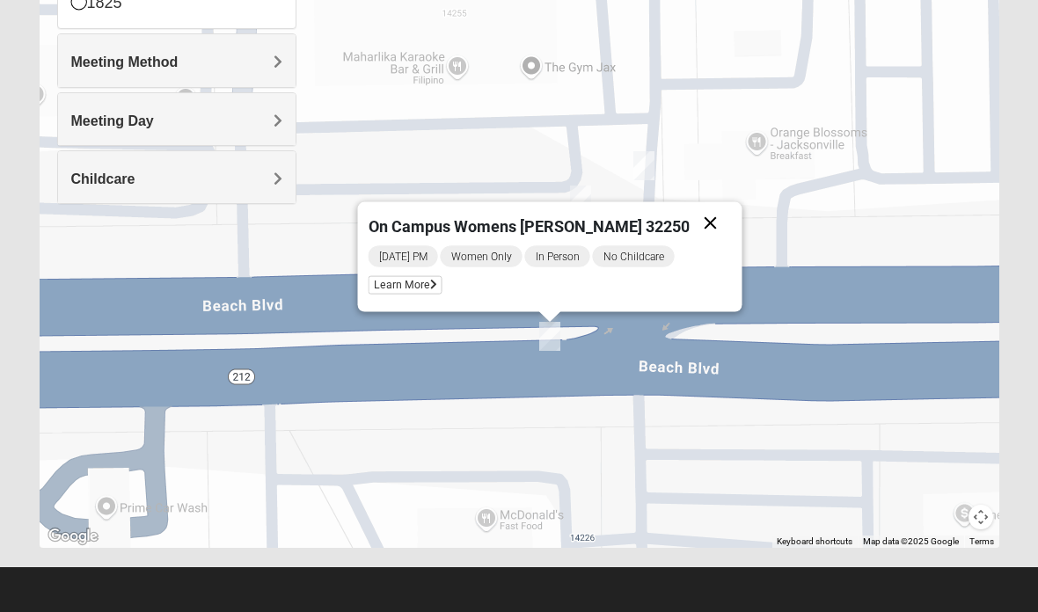
click at [700, 214] on button "Close" at bounding box center [711, 223] width 42 height 42
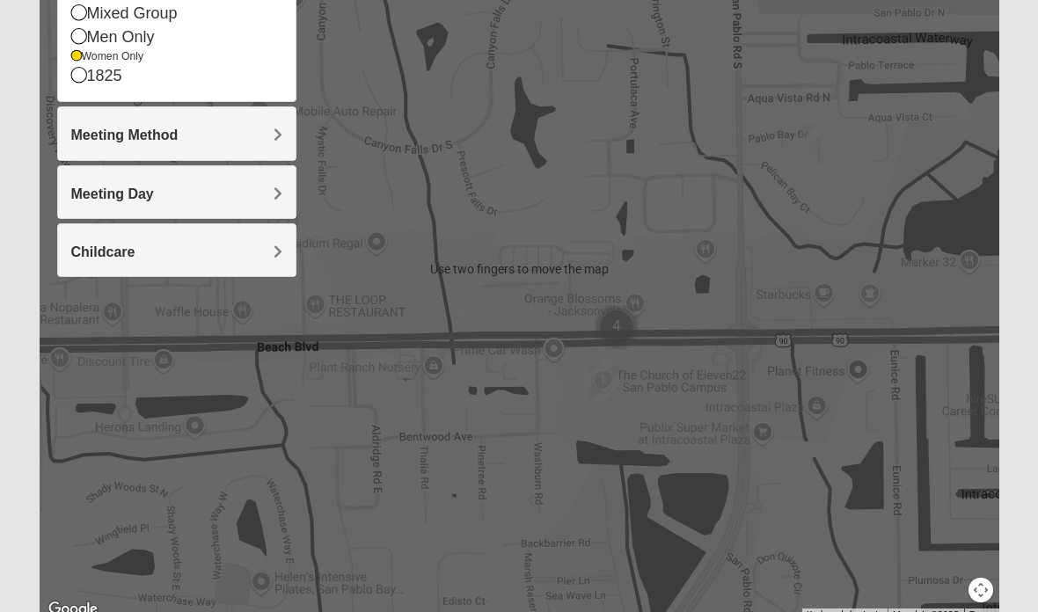
scroll to position [272, 0]
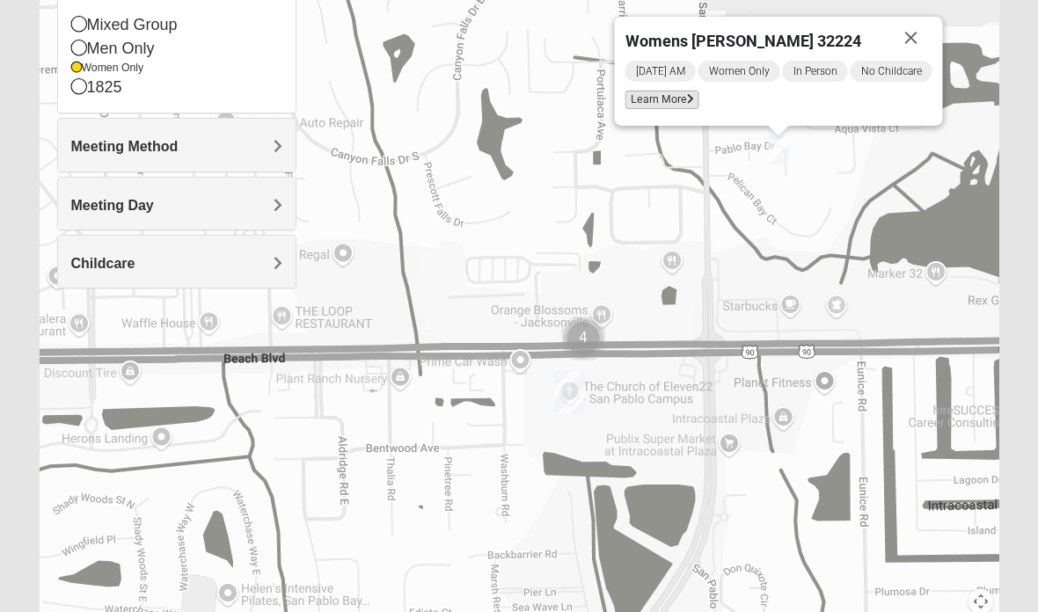
click at [684, 106] on span "Learn More" at bounding box center [663, 100] width 74 height 18
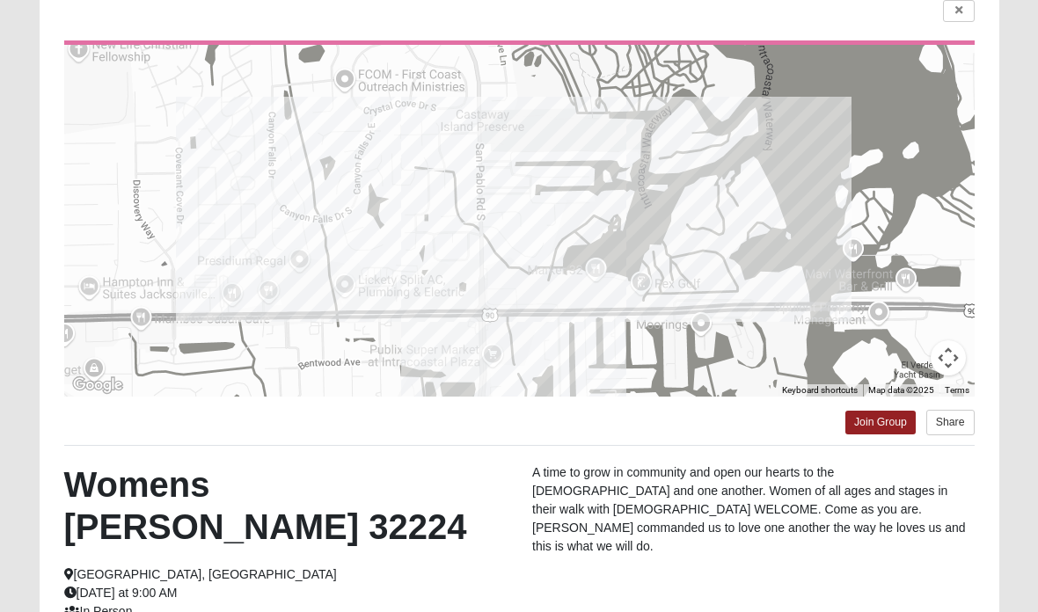
scroll to position [148, 0]
click at [881, 418] on link "Join Group" at bounding box center [881, 423] width 70 height 24
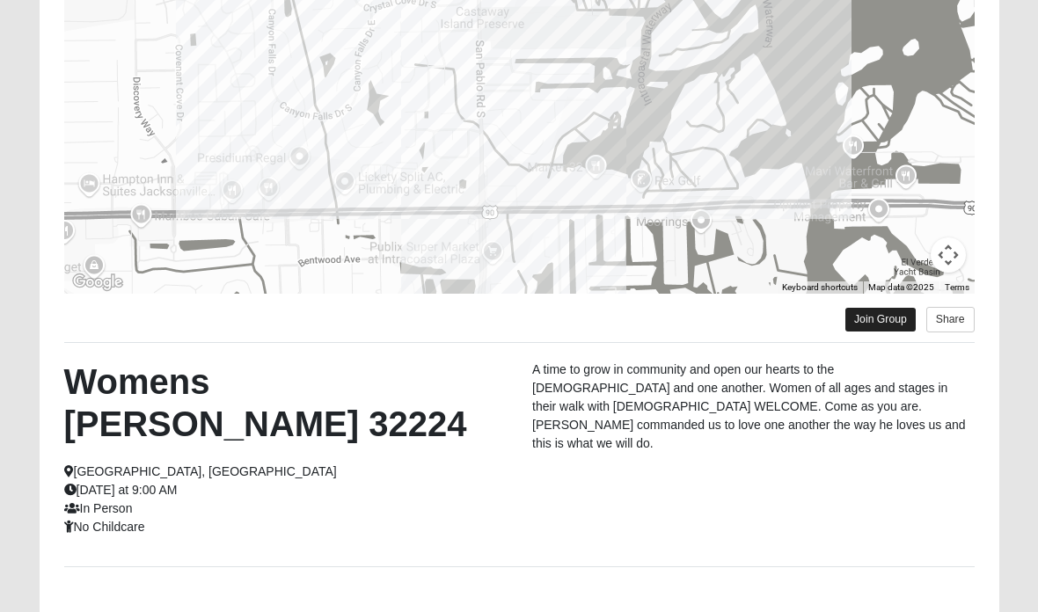
scroll to position [217, 0]
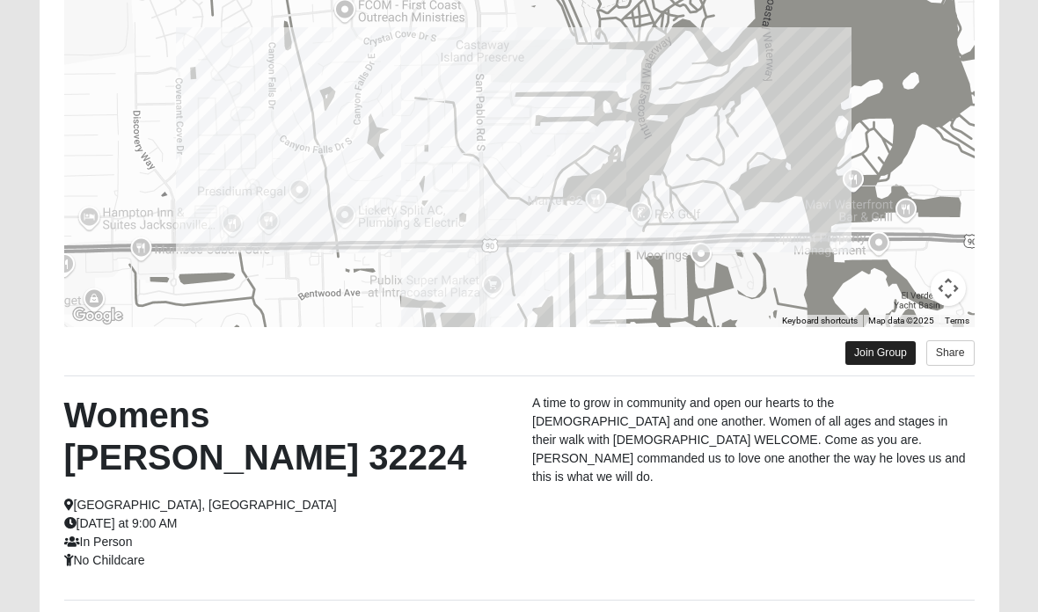
click at [875, 354] on link "Join Group" at bounding box center [881, 353] width 70 height 24
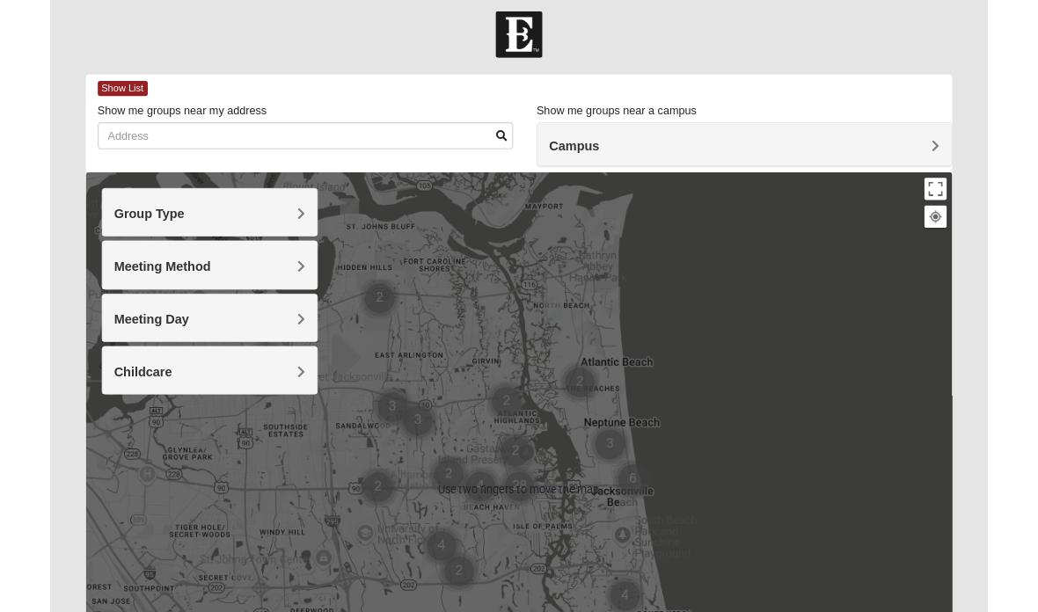
scroll to position [11, 0]
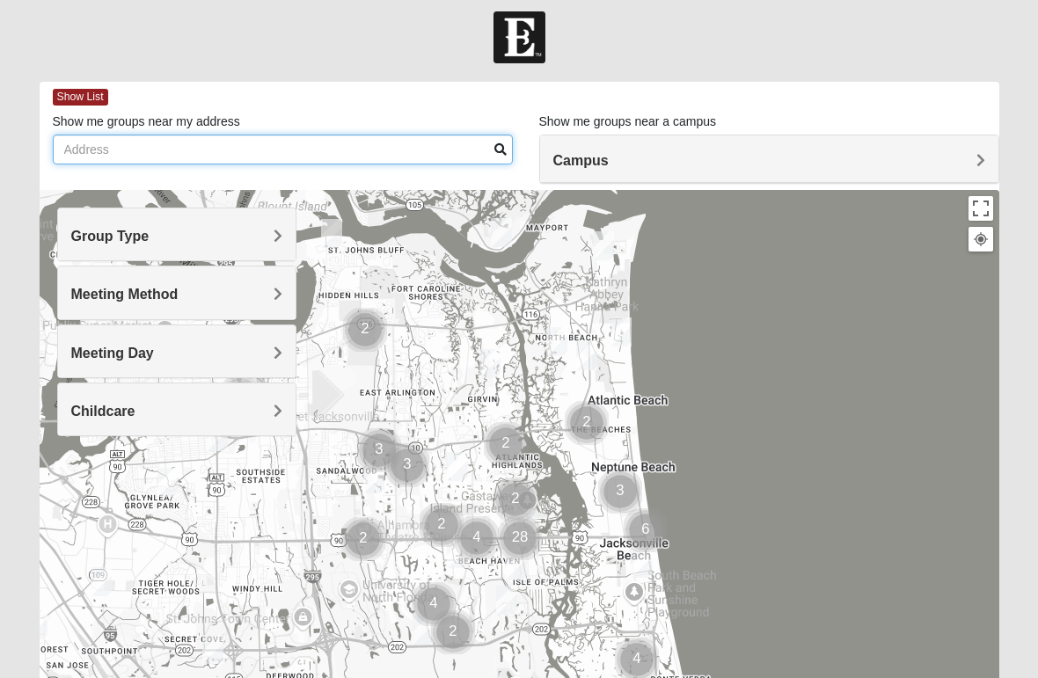
click at [404, 160] on input "Show me groups near my address" at bounding box center [283, 150] width 460 height 30
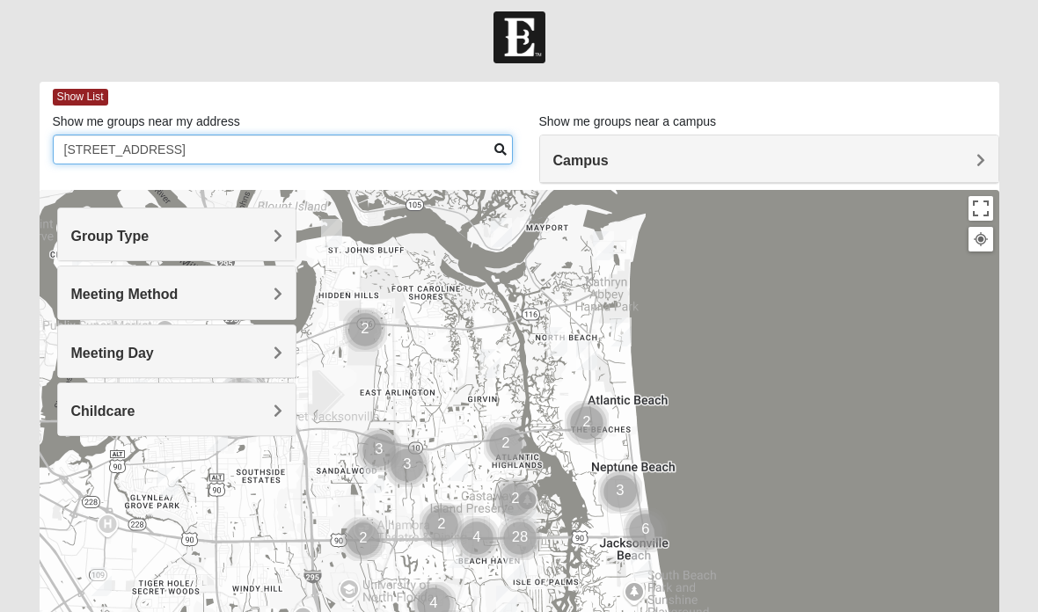
click at [492, 139] on input "3507 headland way, Jacksonville, FL 32224" at bounding box center [283, 150] width 460 height 30
type input "3507 headland way, Jacksonville, FL 32224"
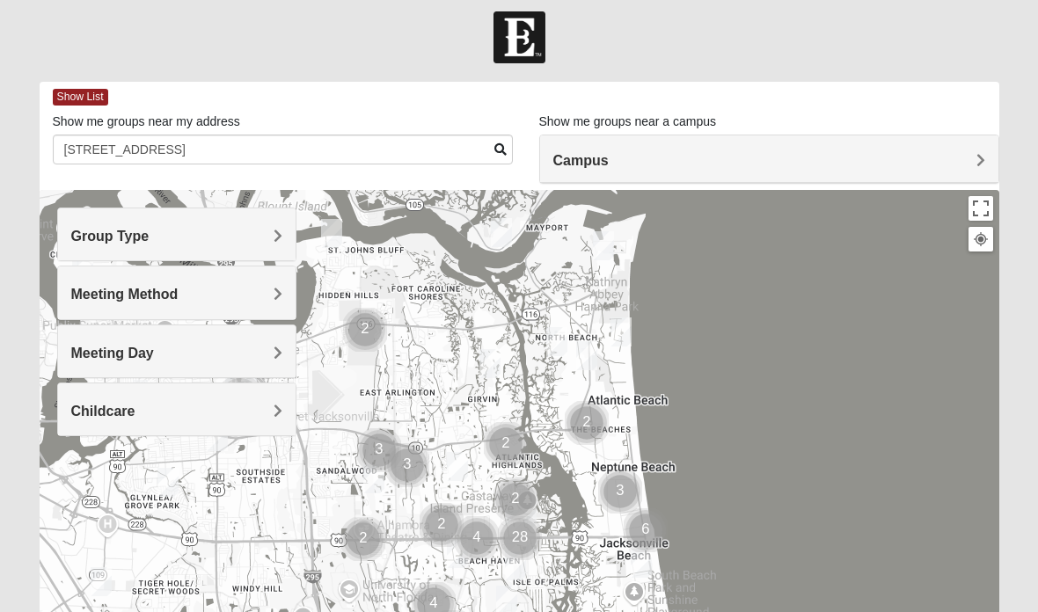
click at [275, 247] on div "Group Type" at bounding box center [177, 235] width 238 height 52
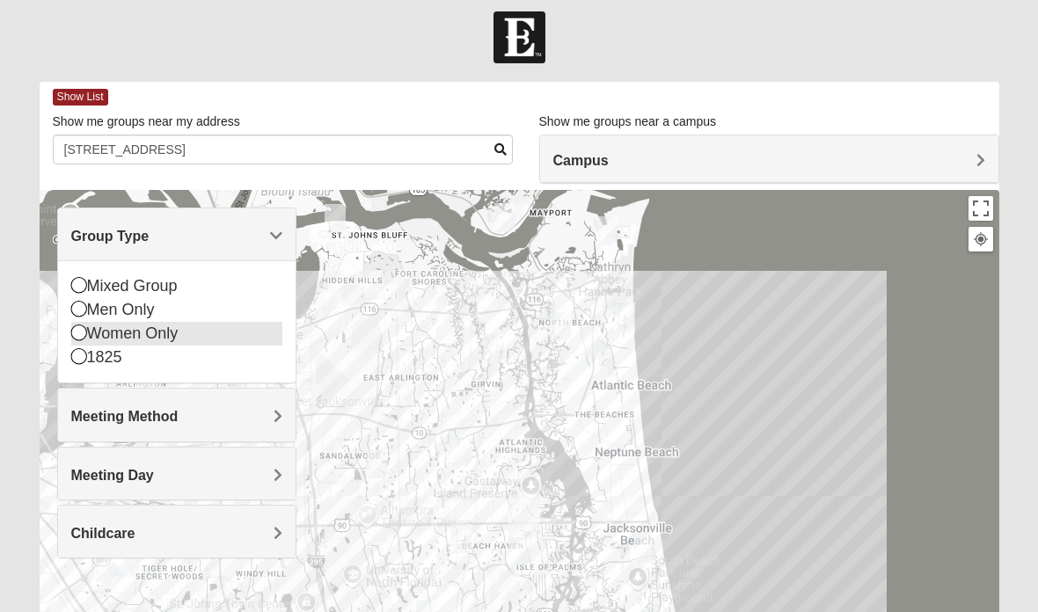
click at [142, 335] on div "Women Only" at bounding box center [177, 334] width 212 height 24
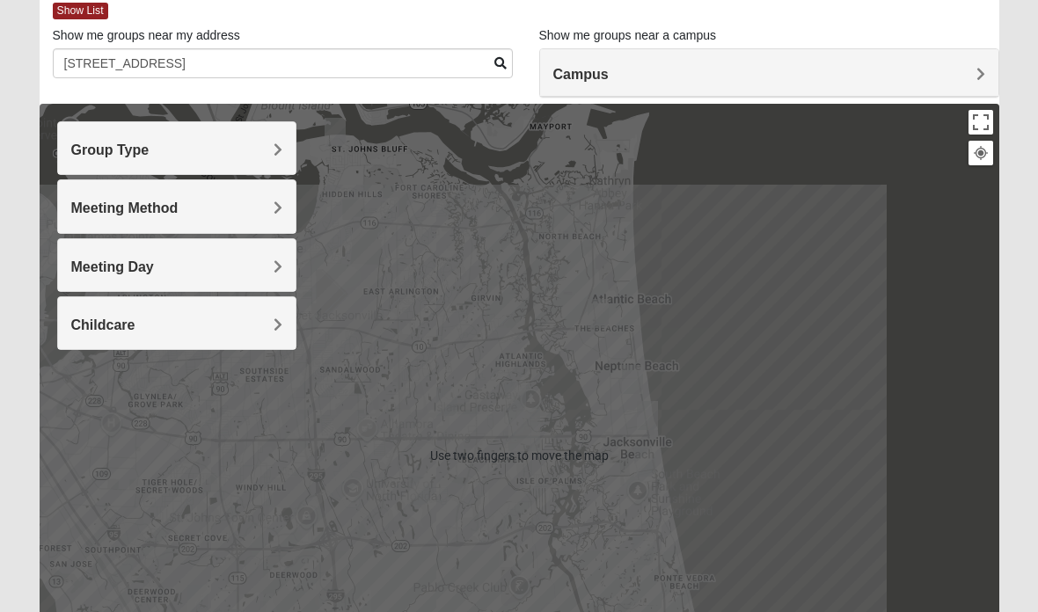
scroll to position [97, 0]
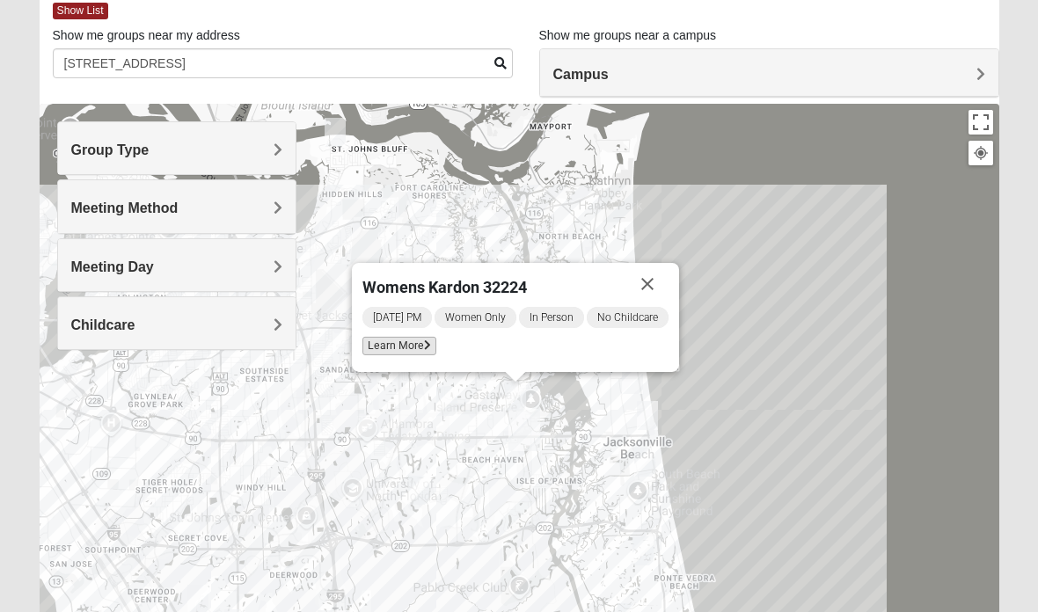
click at [398, 351] on span "Learn More" at bounding box center [400, 346] width 74 height 18
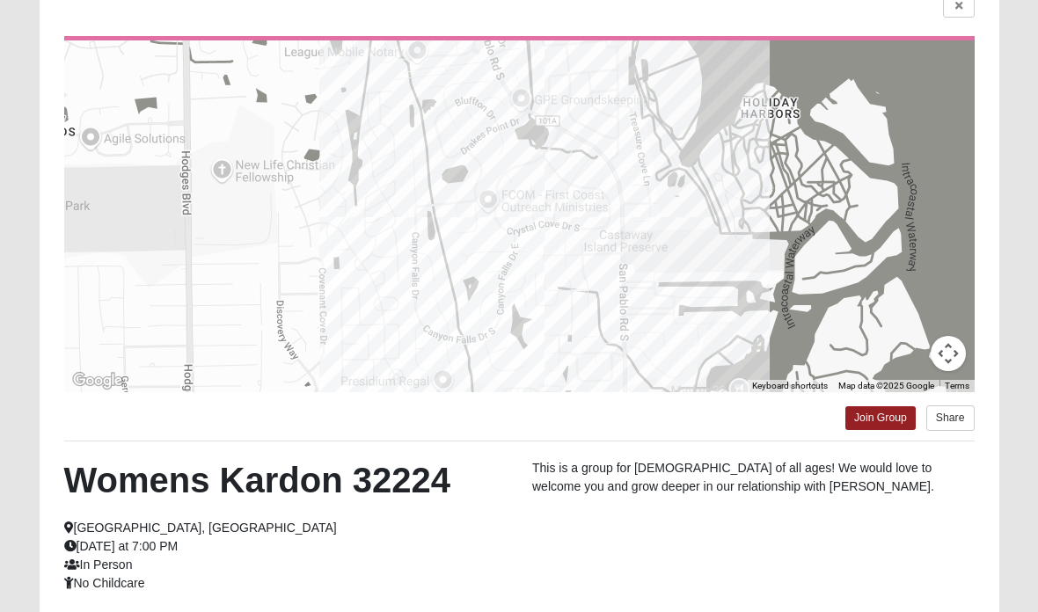
scroll to position [152, 0]
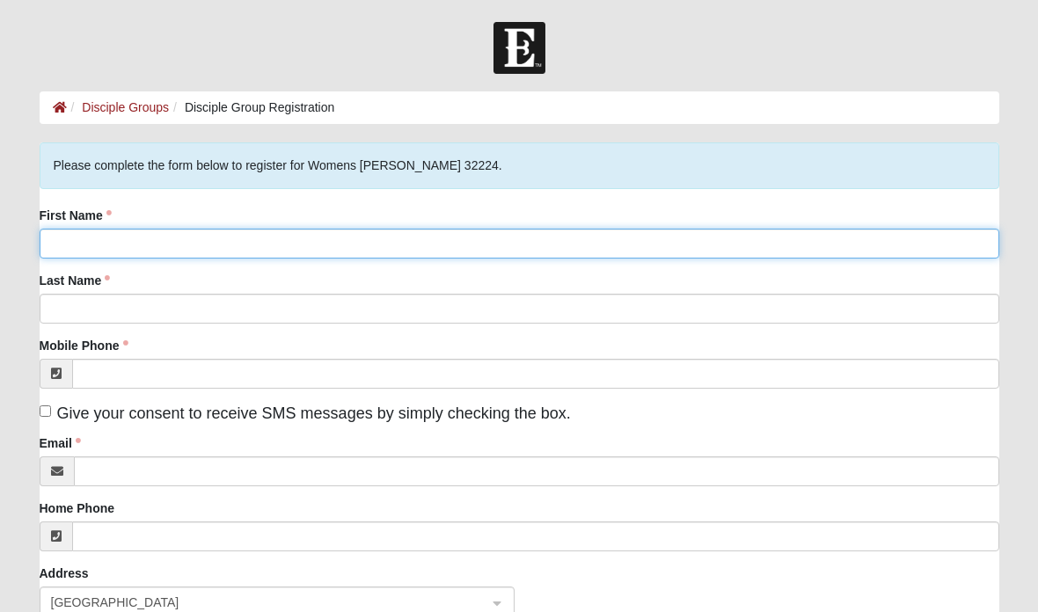
click at [501, 231] on input "First Name" at bounding box center [520, 244] width 960 height 30
type input "Kristy"
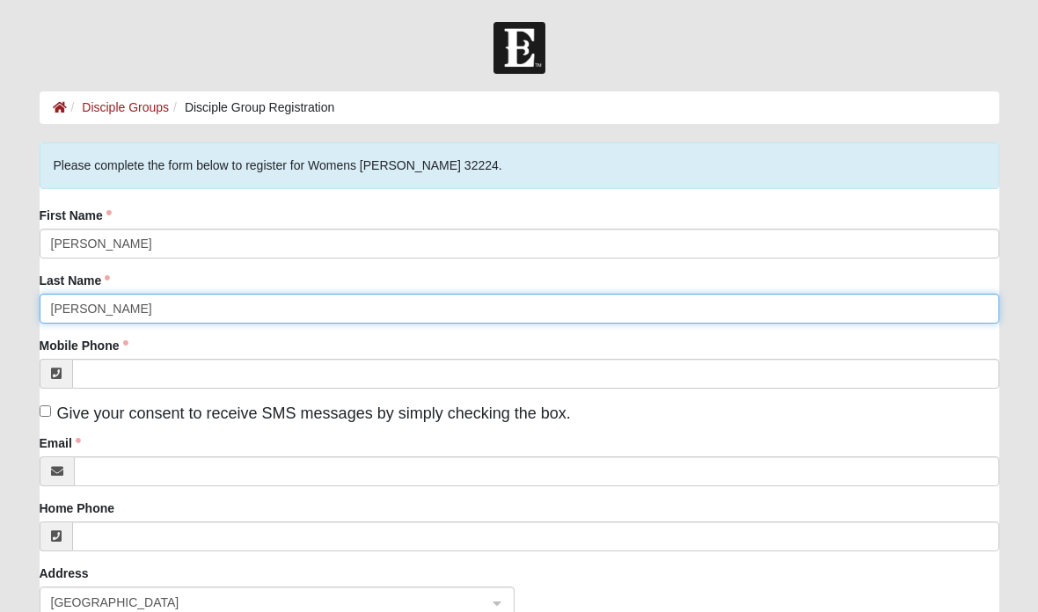
type input "Schweighardt"
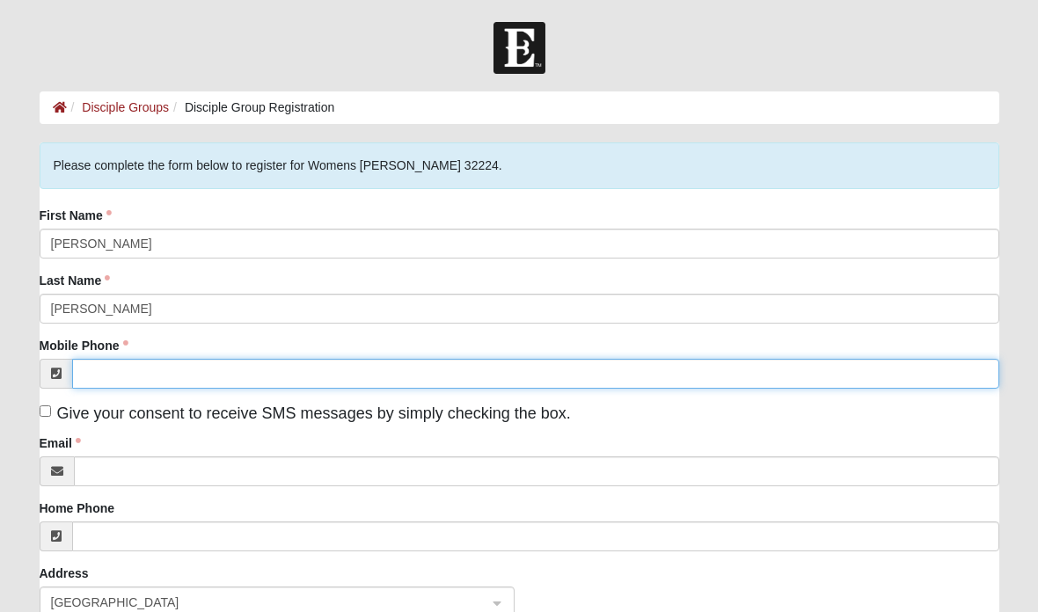
click at [485, 388] on input "Mobile Phone" at bounding box center [535, 374] width 927 height 30
type input "(561) 707-1694"
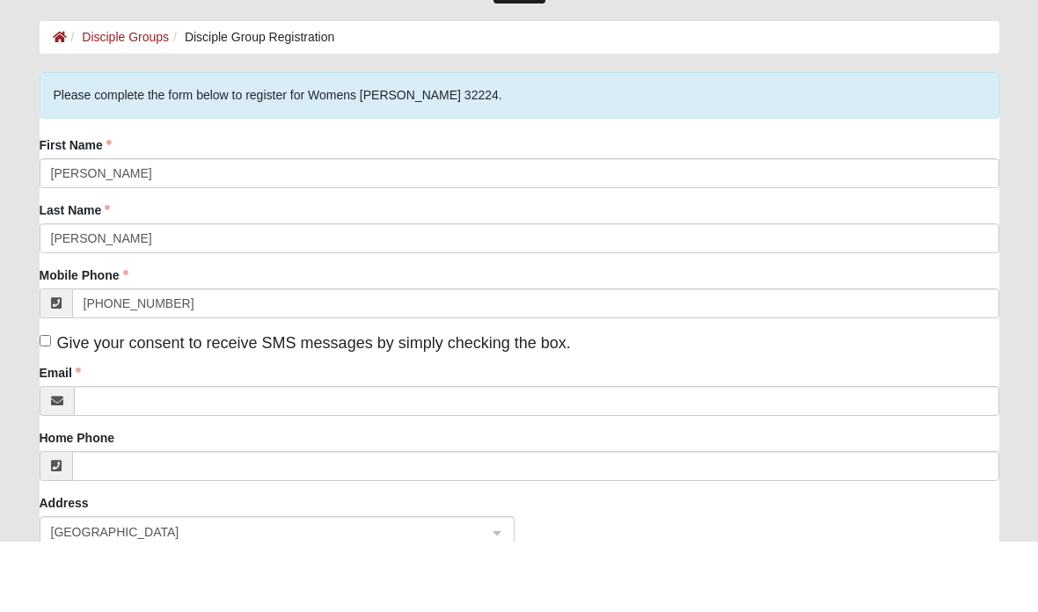
click at [51, 406] on input "Give your consent to receive SMS messages by simply checking the box." at bounding box center [45, 411] width 11 height 11
checkbox input "true"
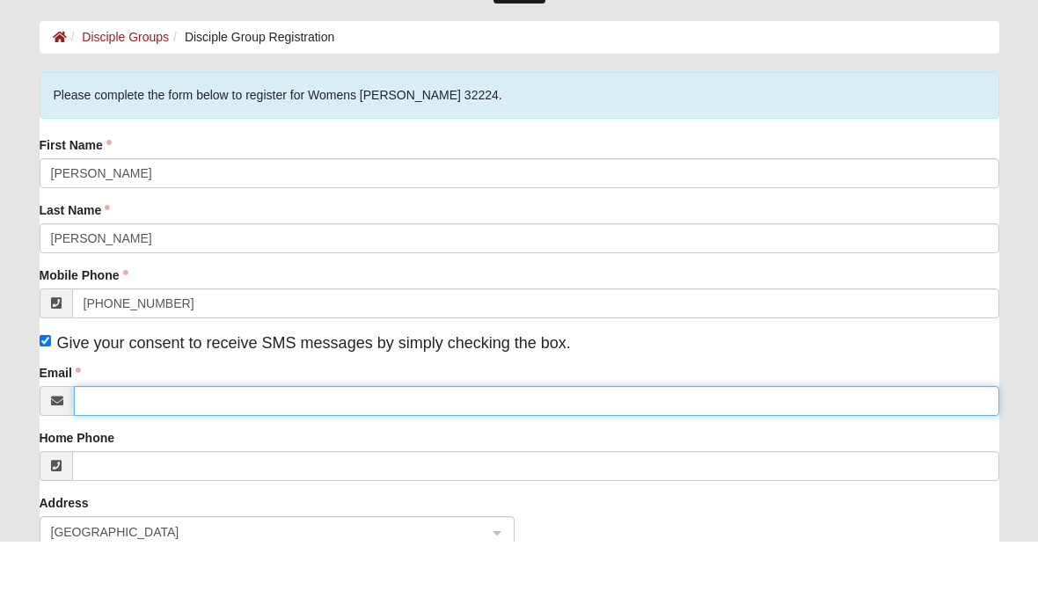
click at [208, 457] on input "Email" at bounding box center [537, 472] width 926 height 30
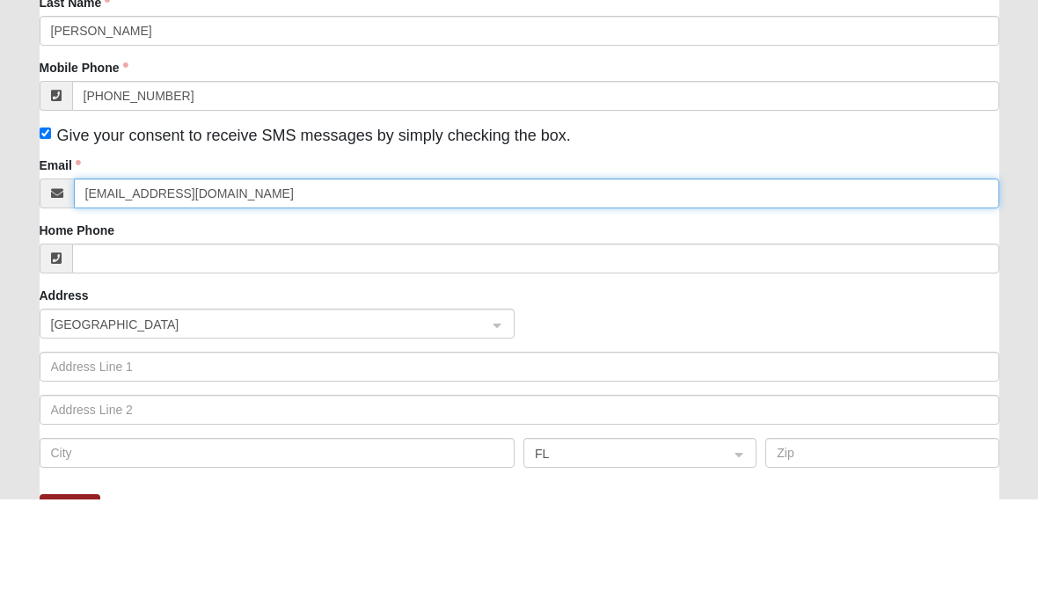
scroll to position [167, 0]
type input "kristyhardt@gmail.com"
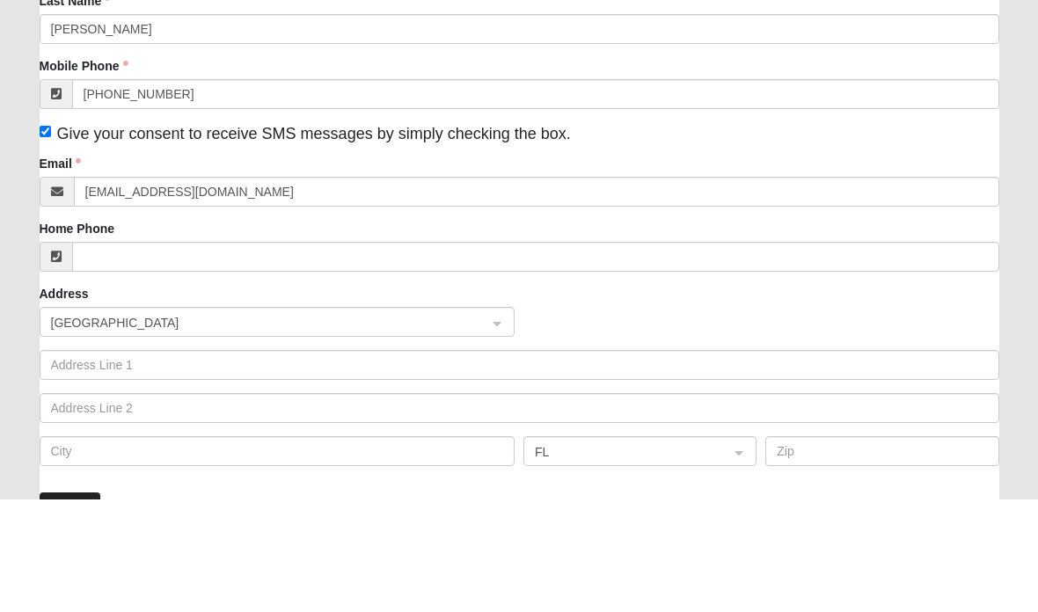
click at [77, 605] on button "Register" at bounding box center [71, 618] width 62 height 26
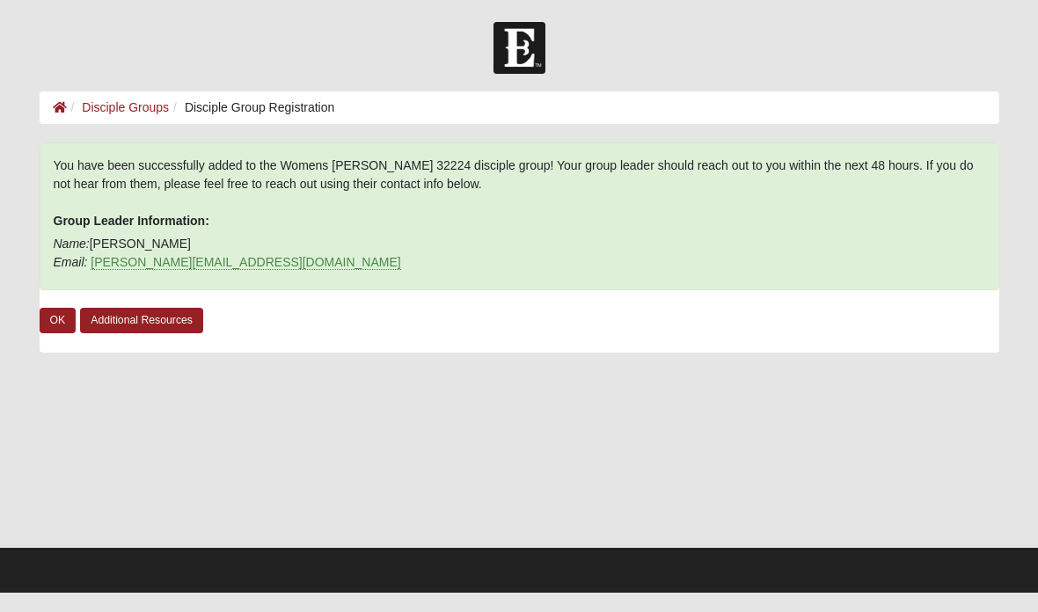
scroll to position [0, 0]
